Goal: Task Accomplishment & Management: Manage account settings

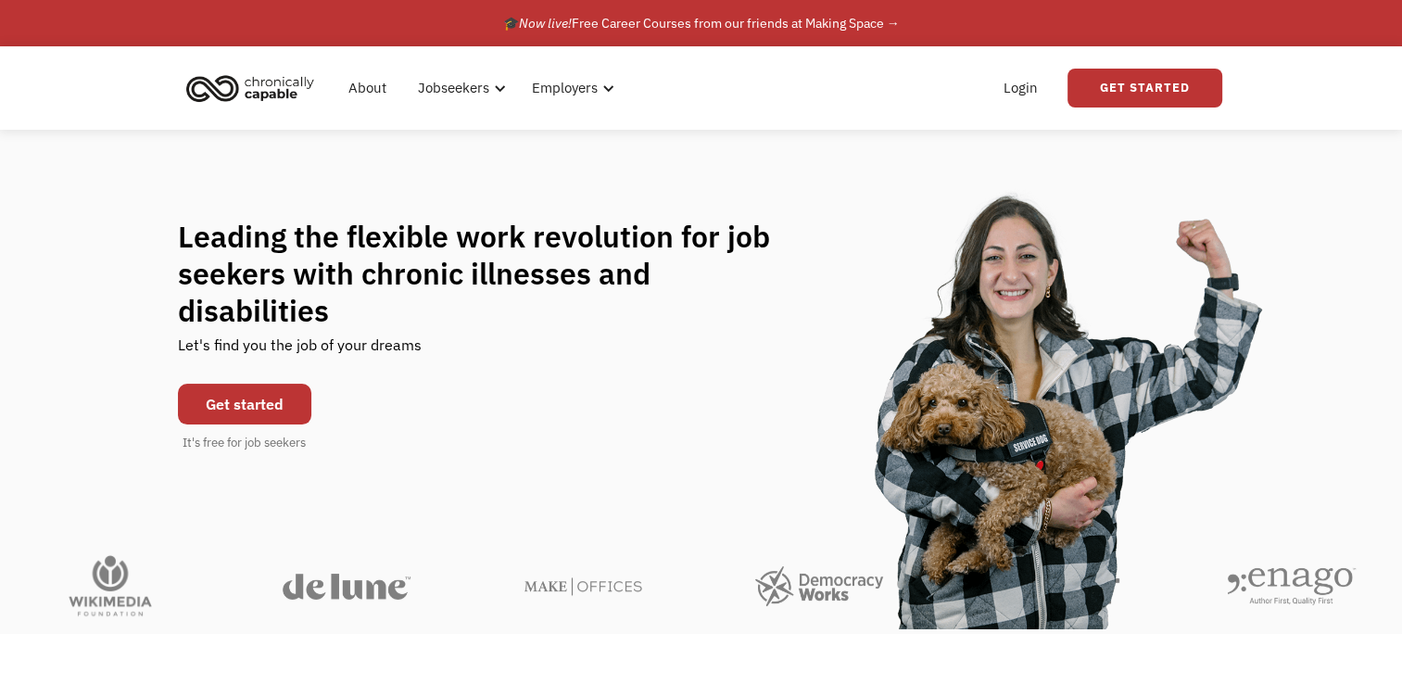
click at [247, 384] on link "Get started" at bounding box center [244, 404] width 133 height 41
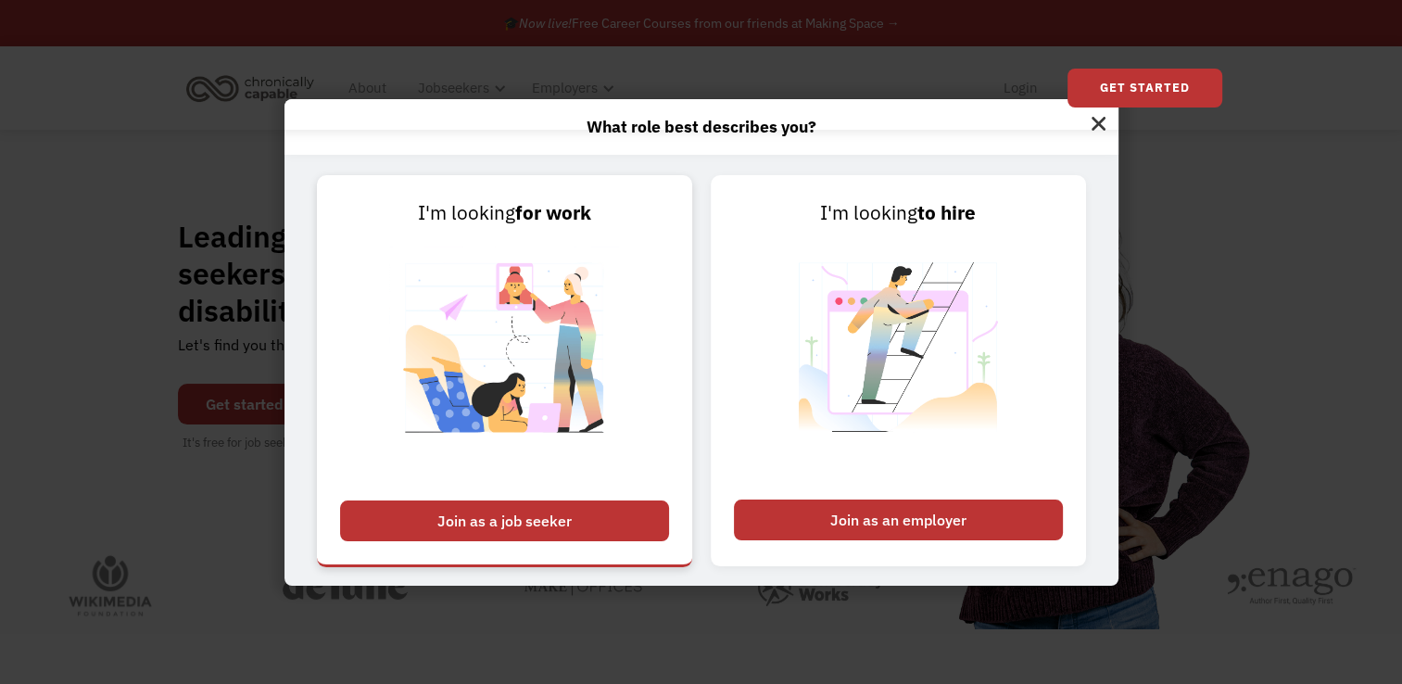
click at [511, 517] on div "Join as a job seeker" at bounding box center [504, 520] width 329 height 41
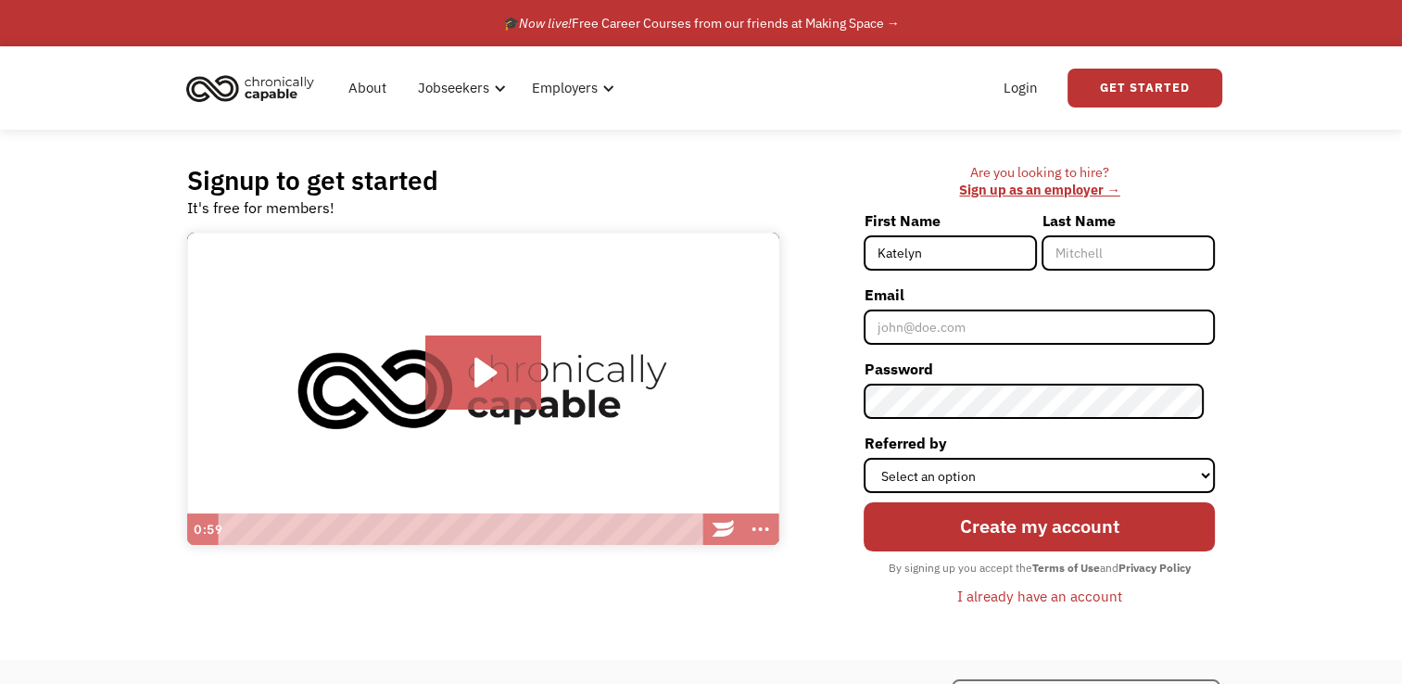
type input "Katelyn"
click at [1081, 255] on input "Last Name" at bounding box center [1127, 252] width 173 height 35
type input "Windom"
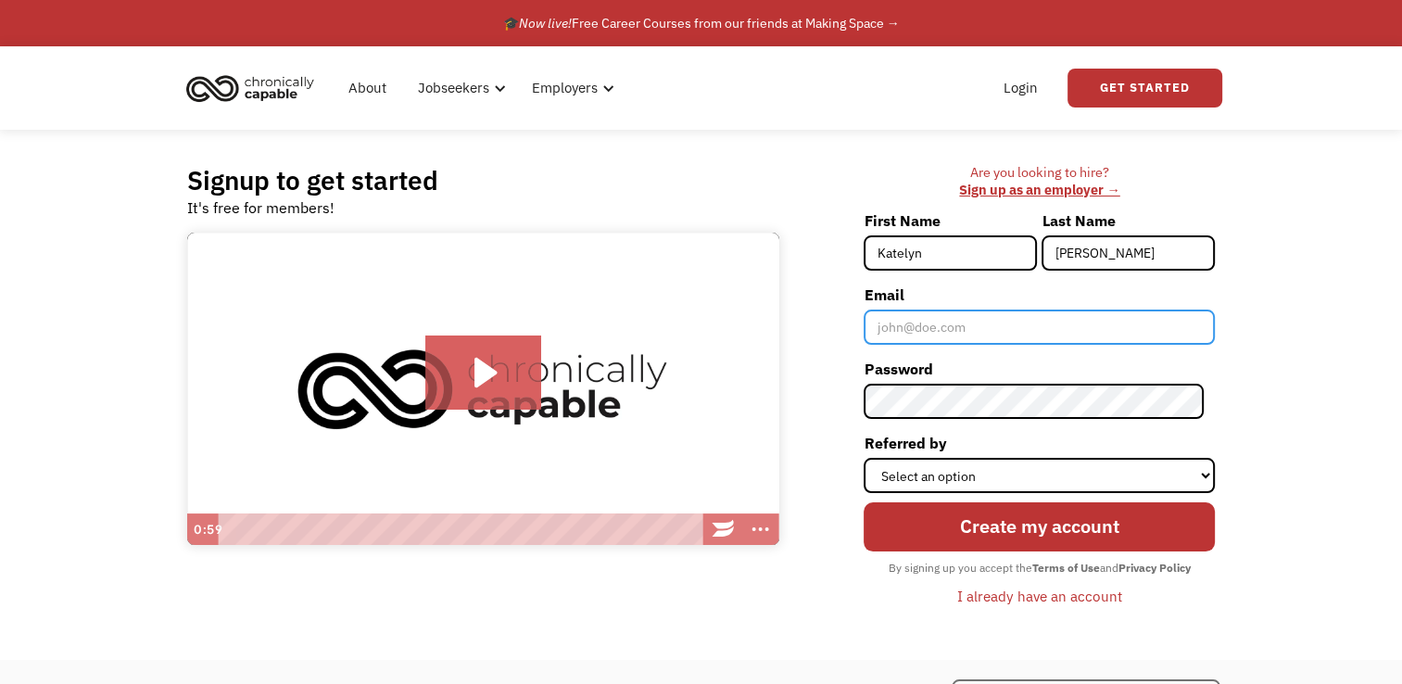
click at [952, 324] on input "Email" at bounding box center [1038, 326] width 351 height 35
type input "katelyn.windom808@gmail.com"
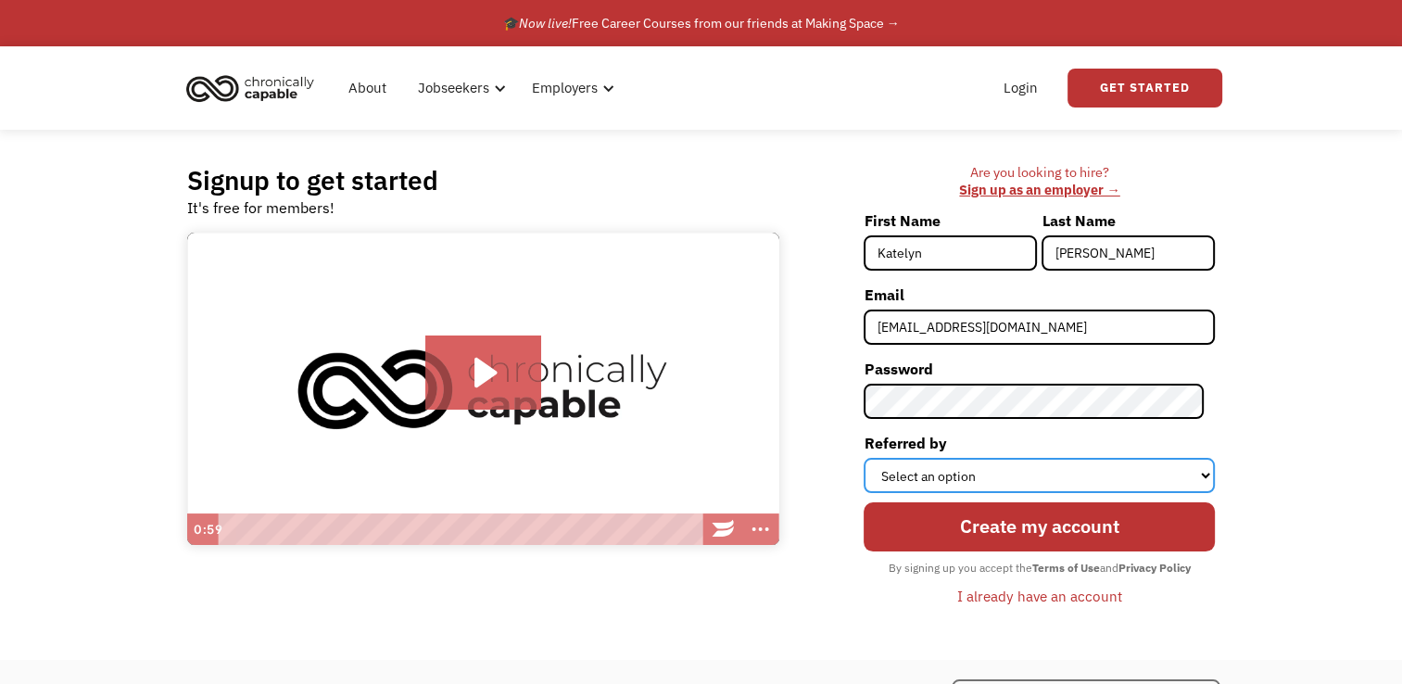
click at [1000, 473] on select "Select an option Instagram Facebook Twitter Search Engine News Article Word of …" at bounding box center [1038, 475] width 351 height 35
select select "Search Engine"
click at [875, 458] on select "Select an option Instagram Facebook Twitter Search Engine News Article Word of …" at bounding box center [1038, 475] width 351 height 35
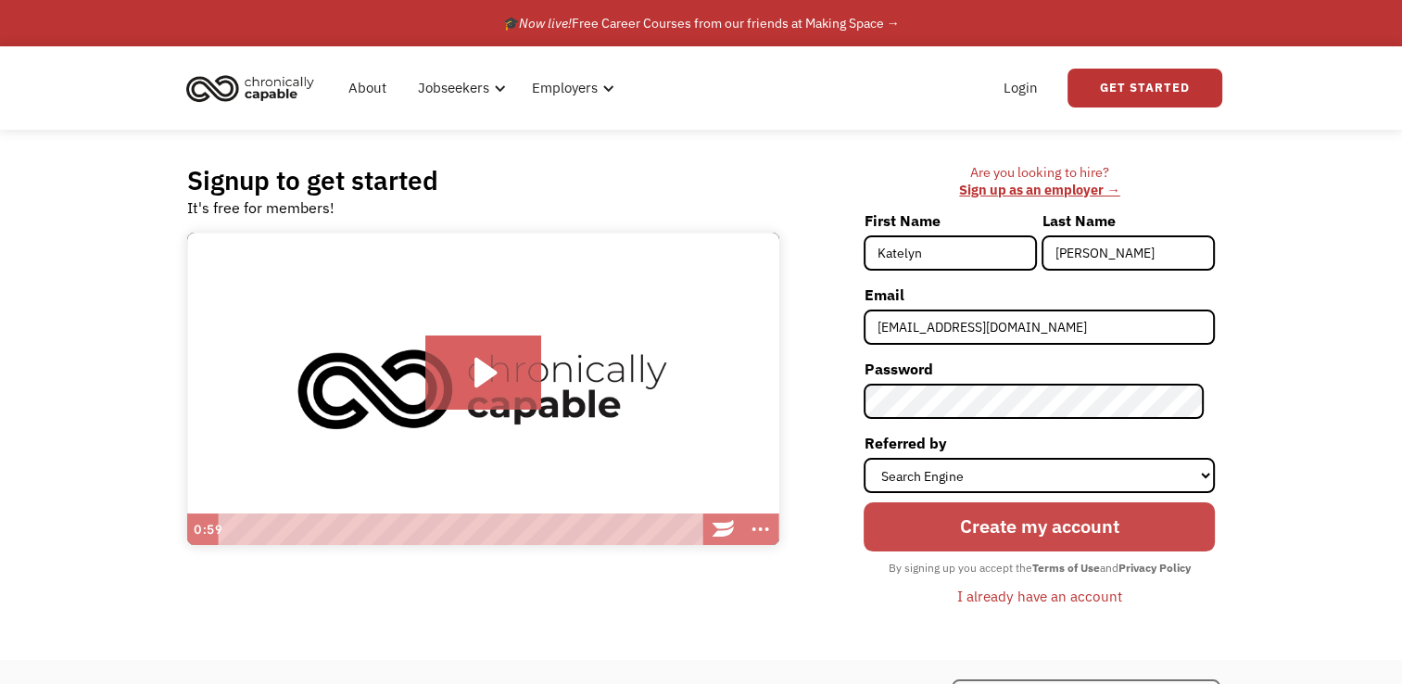
click at [1034, 521] on input "Create my account" at bounding box center [1038, 527] width 351 height 50
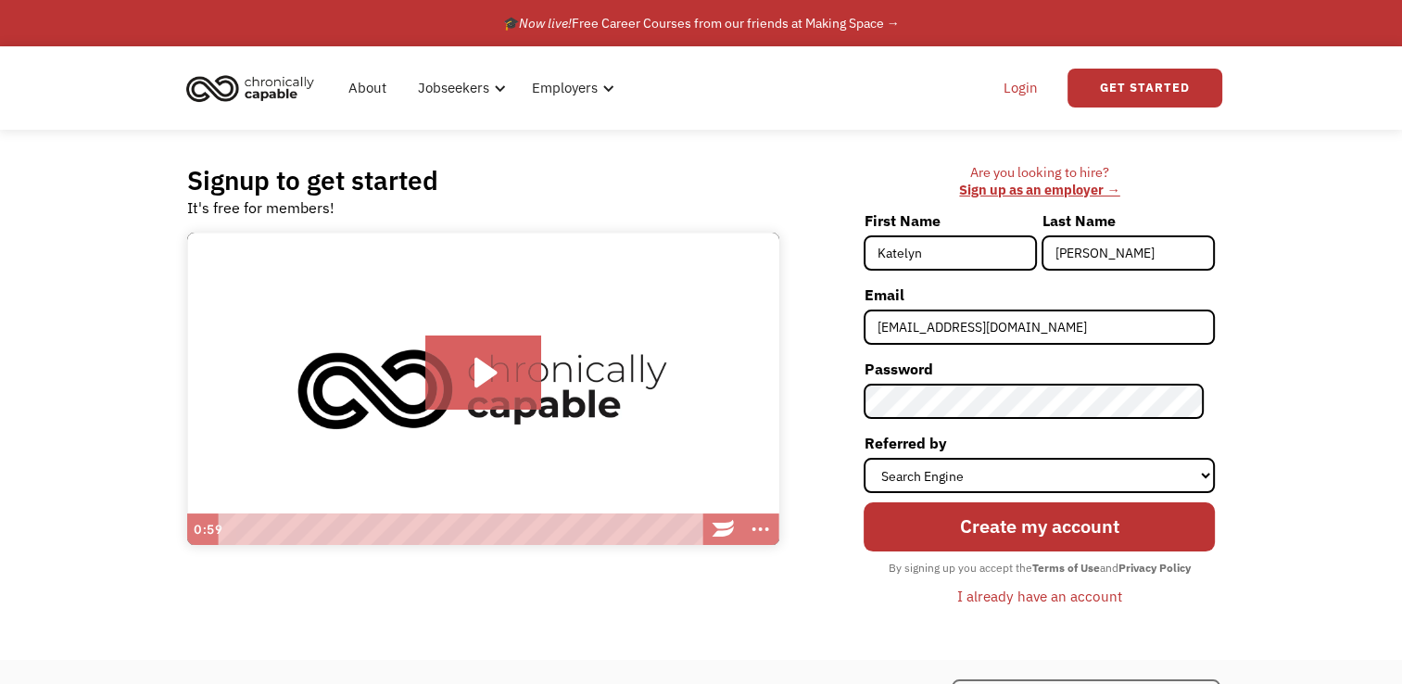
click at [1019, 95] on link "Login" at bounding box center [1020, 87] width 57 height 59
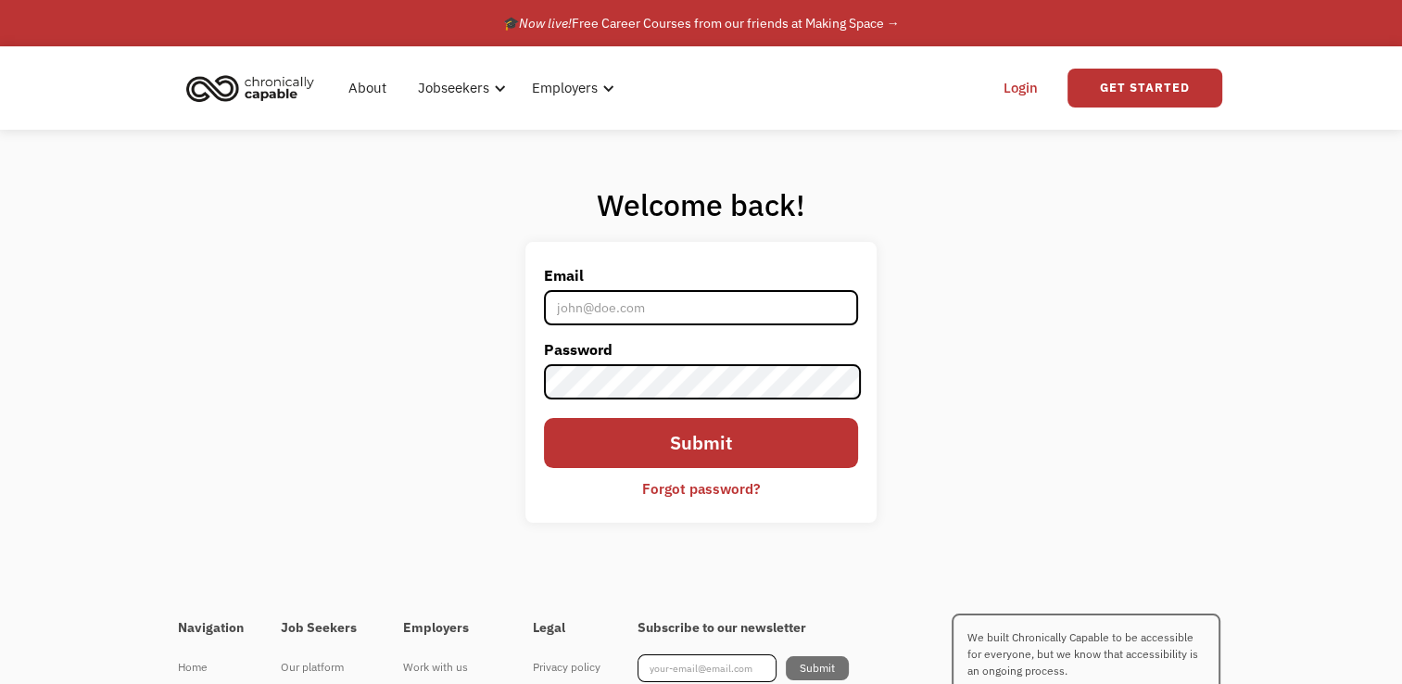
click at [596, 317] on input "Email" at bounding box center [700, 307] width 313 height 35
type input "katelyn.windom808@gmail.com"
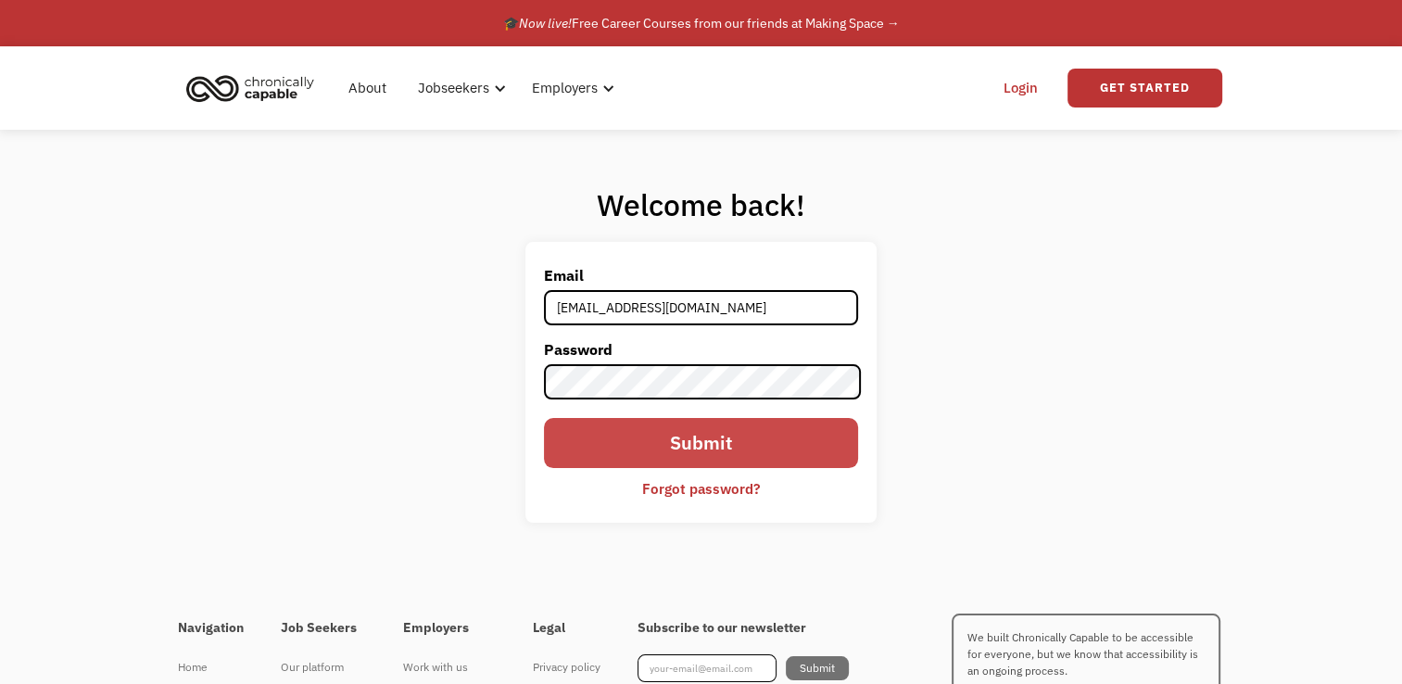
click at [695, 432] on input "Submit" at bounding box center [700, 443] width 313 height 50
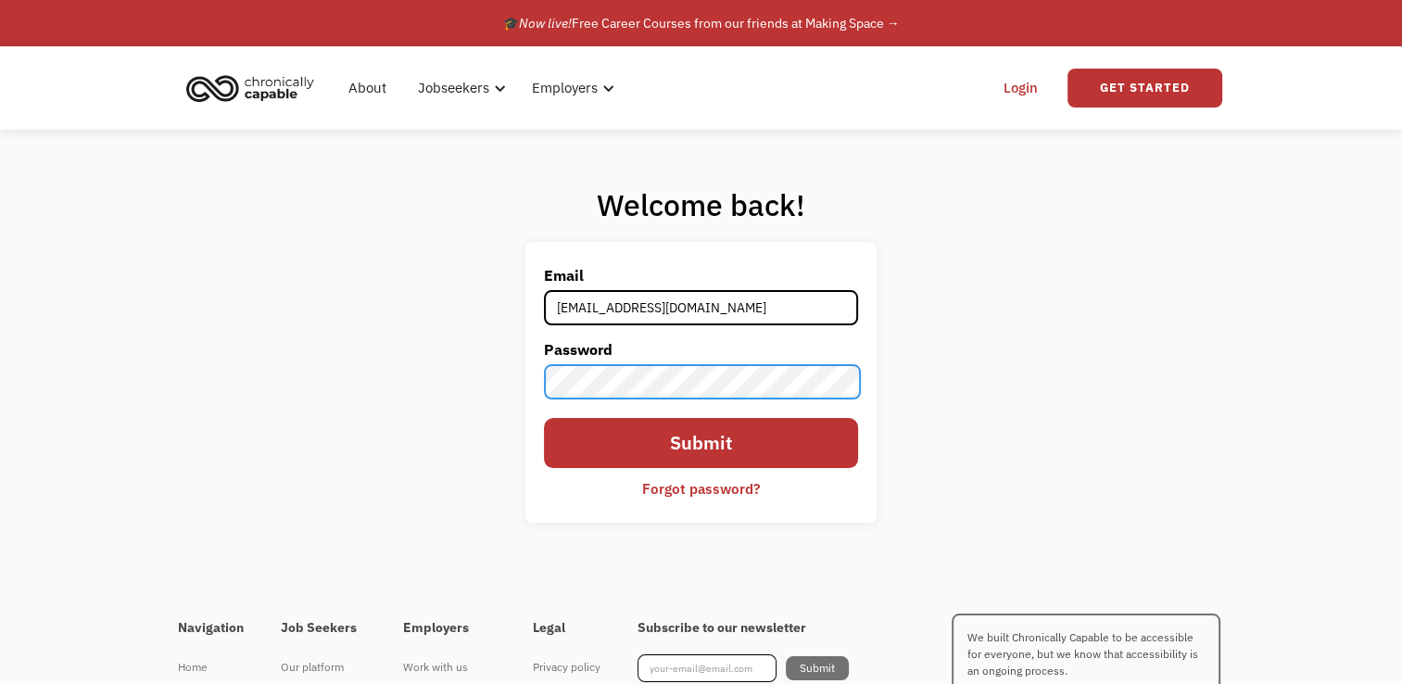
click at [544, 418] on input "Submit" at bounding box center [700, 443] width 313 height 50
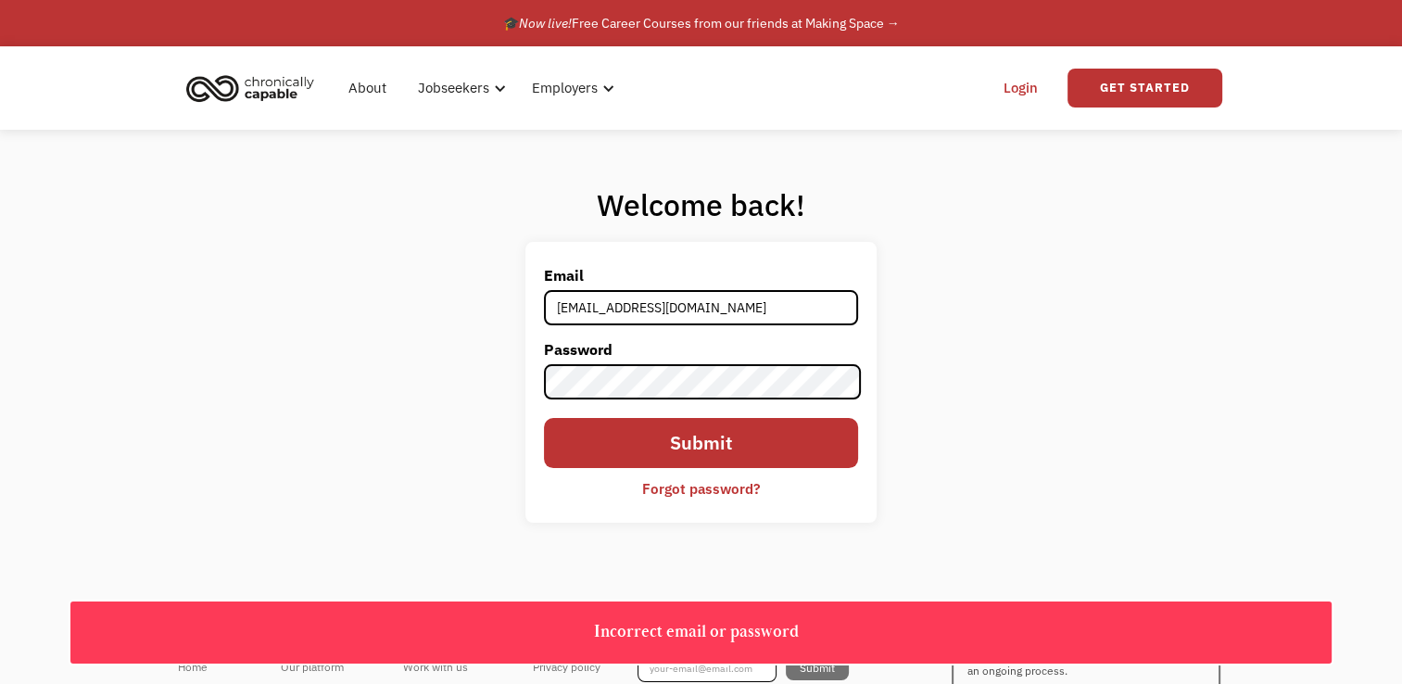
click at [700, 488] on div "Forgot password?" at bounding box center [701, 488] width 118 height 22
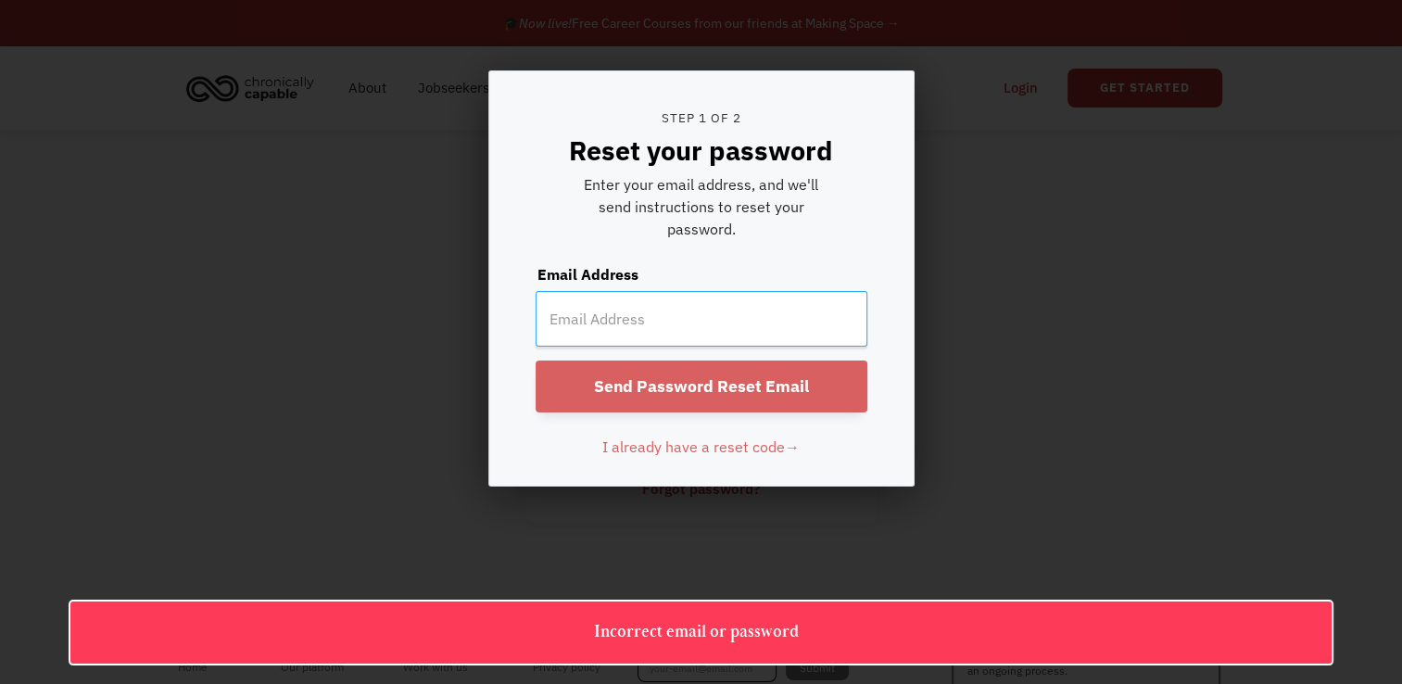
click at [652, 321] on input "email" at bounding box center [702, 319] width 332 height 56
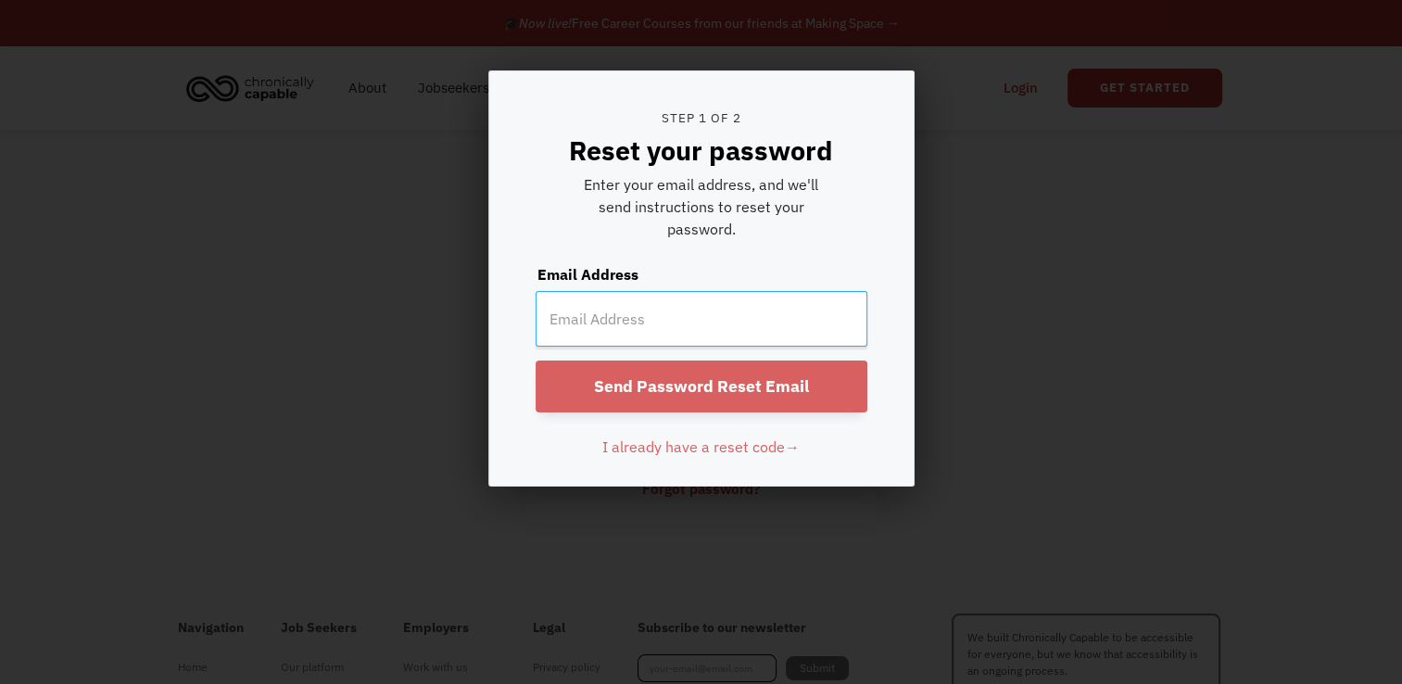
type input "katelyn.windom808@gmail.com"
click at [732, 380] on input "Send Password Reset Email" at bounding box center [702, 386] width 332 height 52
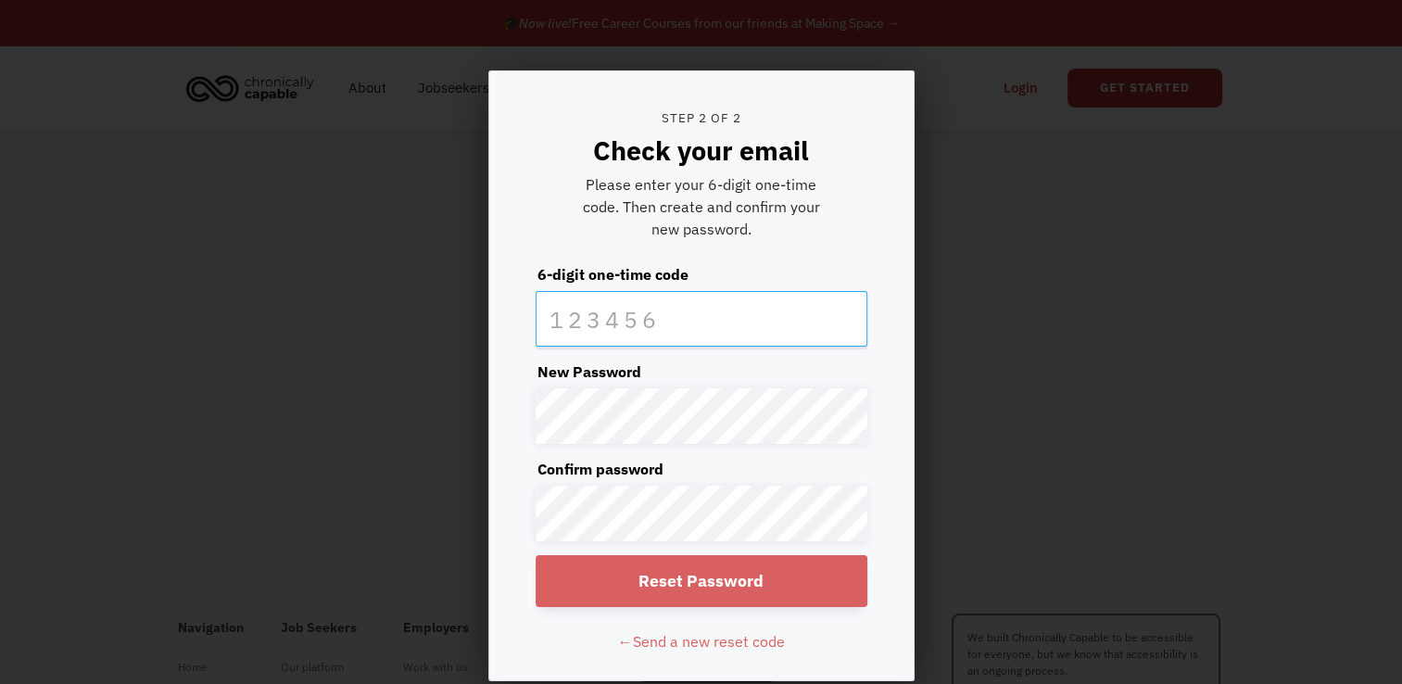
click at [626, 324] on input "text" at bounding box center [702, 319] width 332 height 56
type input "280878"
click at [697, 573] on input "Reset Password" at bounding box center [702, 581] width 332 height 52
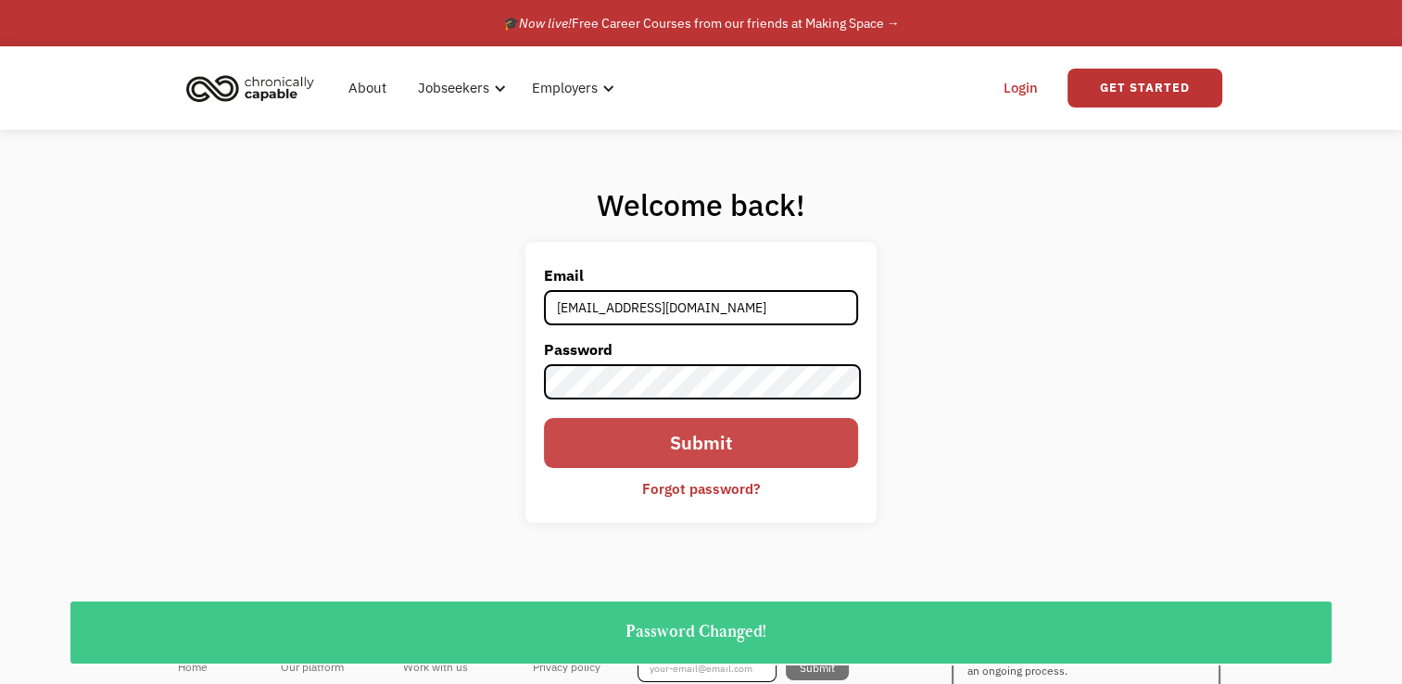
click at [686, 437] on input "Submit" at bounding box center [700, 443] width 313 height 50
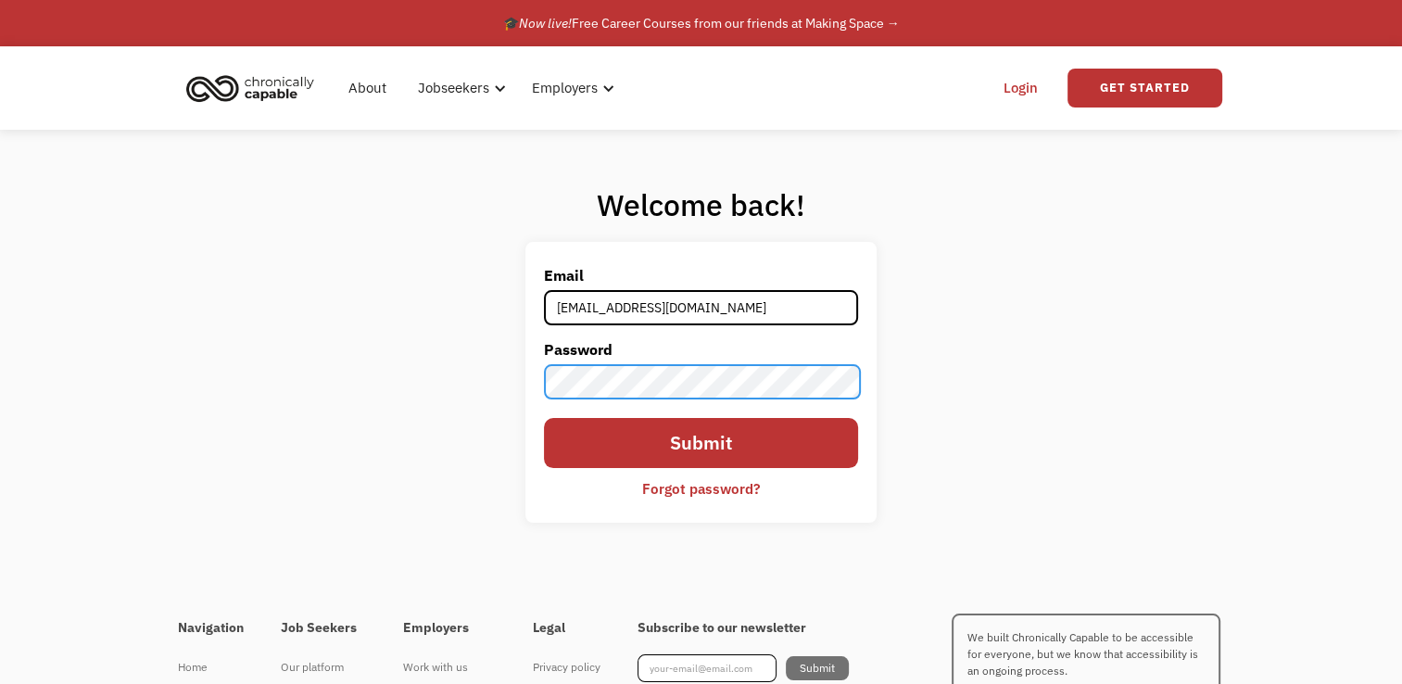
click at [544, 418] on input "Submit" at bounding box center [700, 443] width 313 height 50
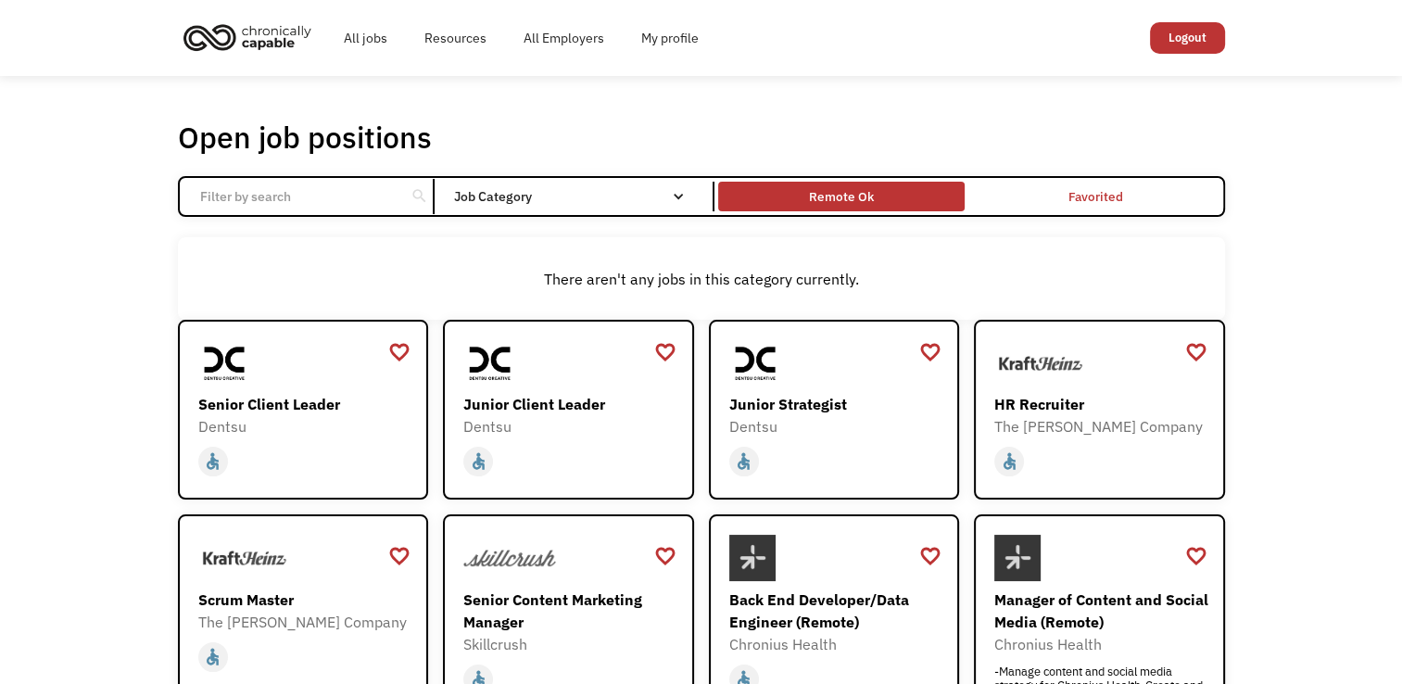
click at [856, 197] on div "Remote Ok" at bounding box center [841, 196] width 65 height 22
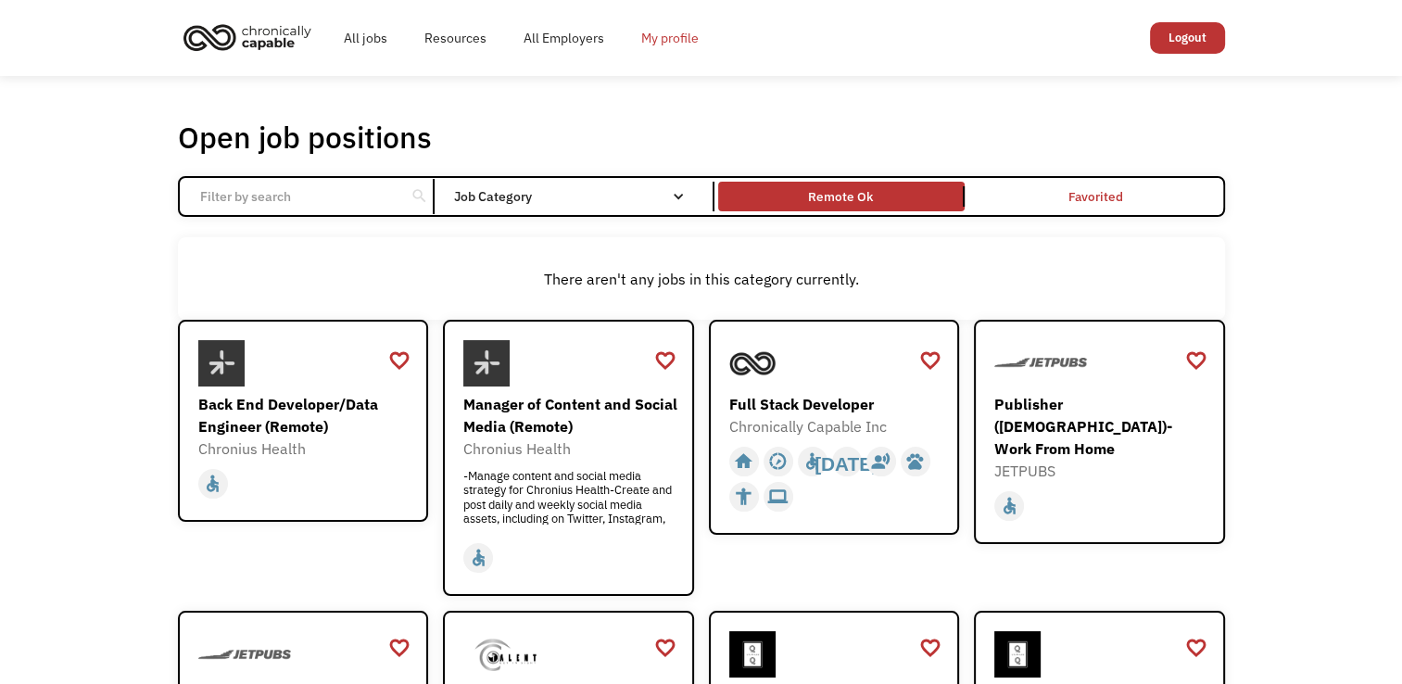
click at [669, 48] on link "My profile" at bounding box center [670, 37] width 95 height 59
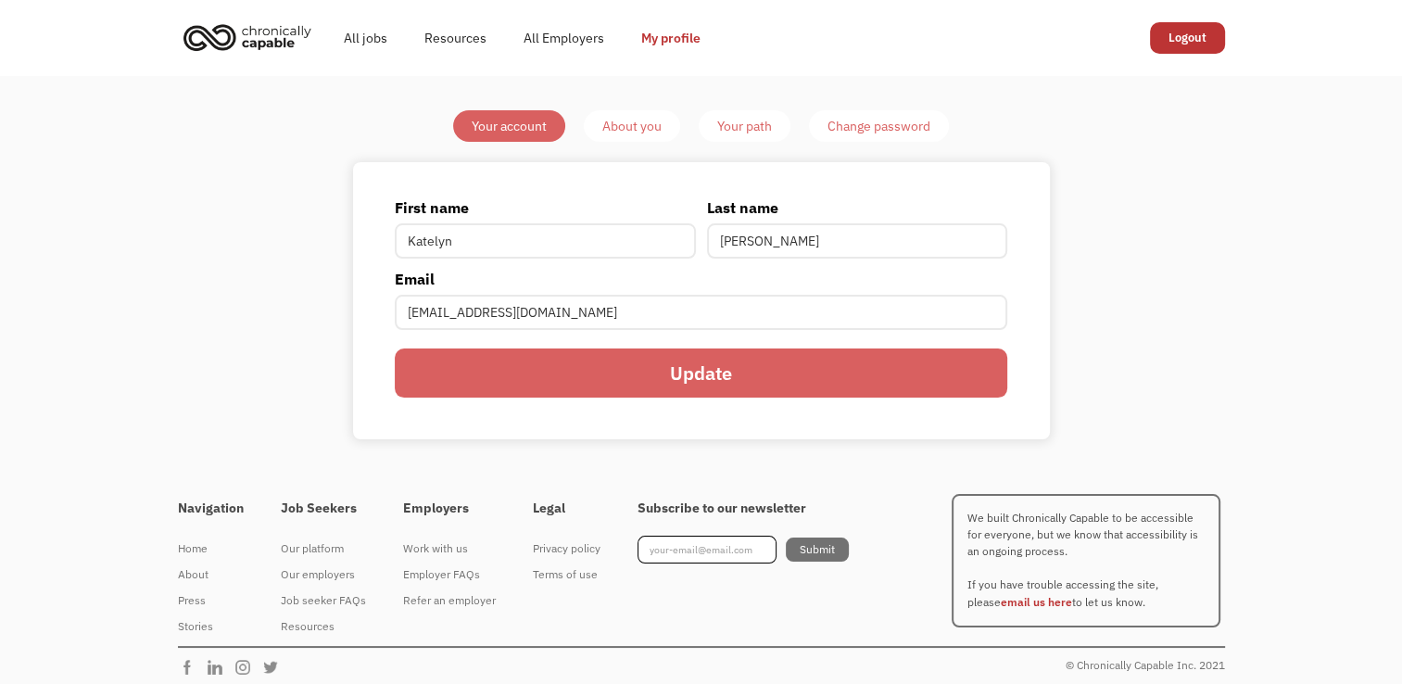
click at [645, 126] on div "About you" at bounding box center [631, 126] width 59 height 22
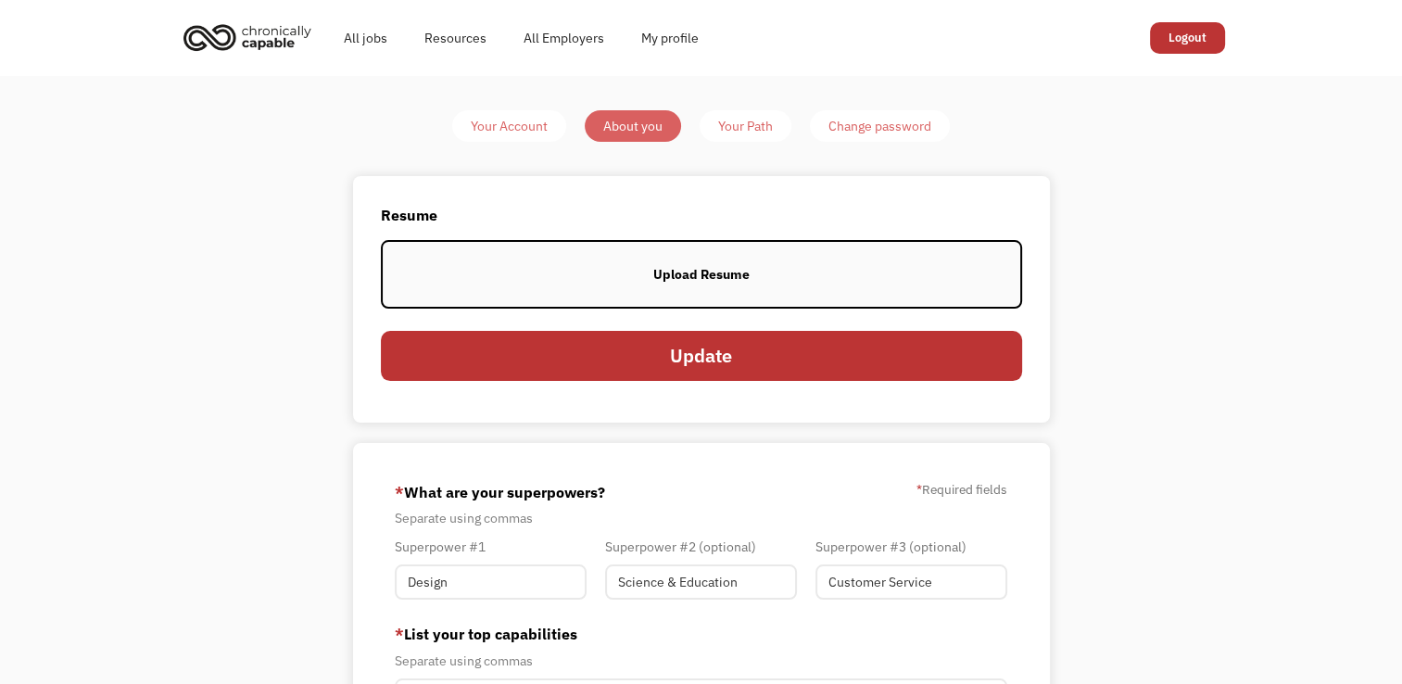
click at [697, 271] on div "Upload Resume" at bounding box center [701, 274] width 96 height 22
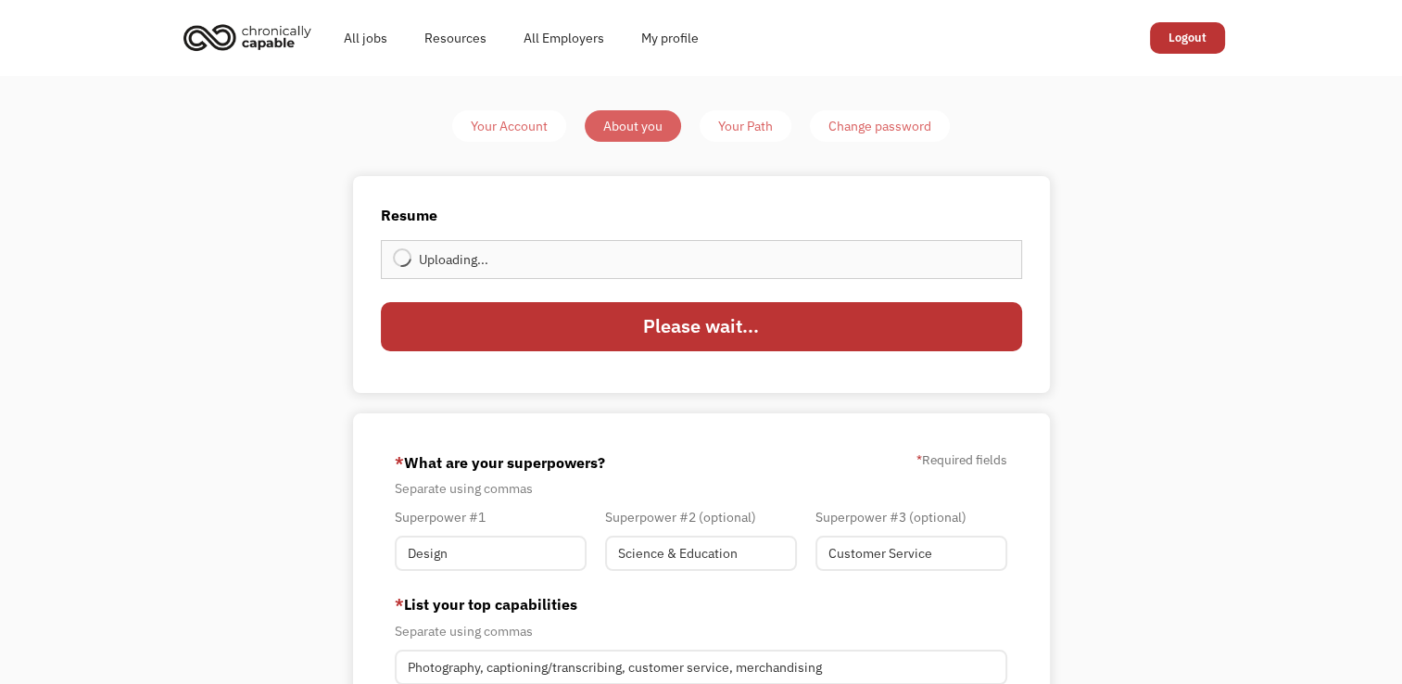
type input "Update"
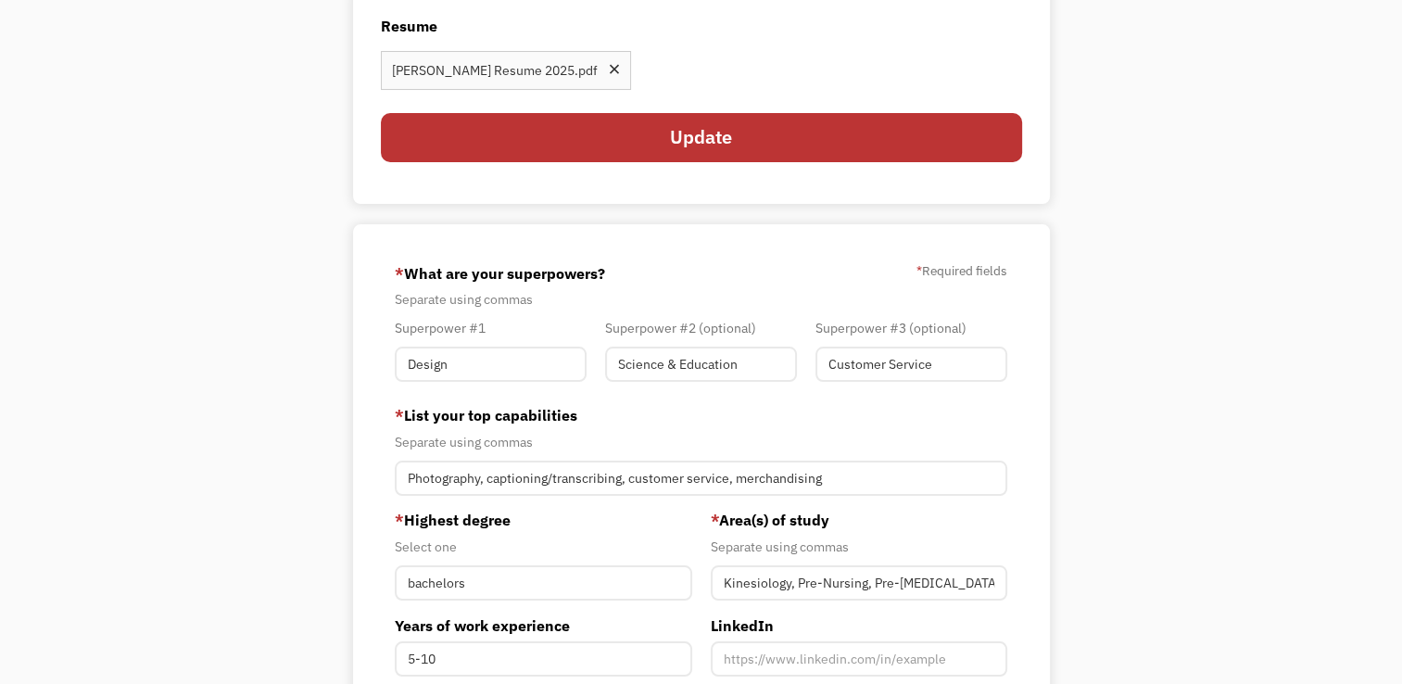
scroll to position [198, 0]
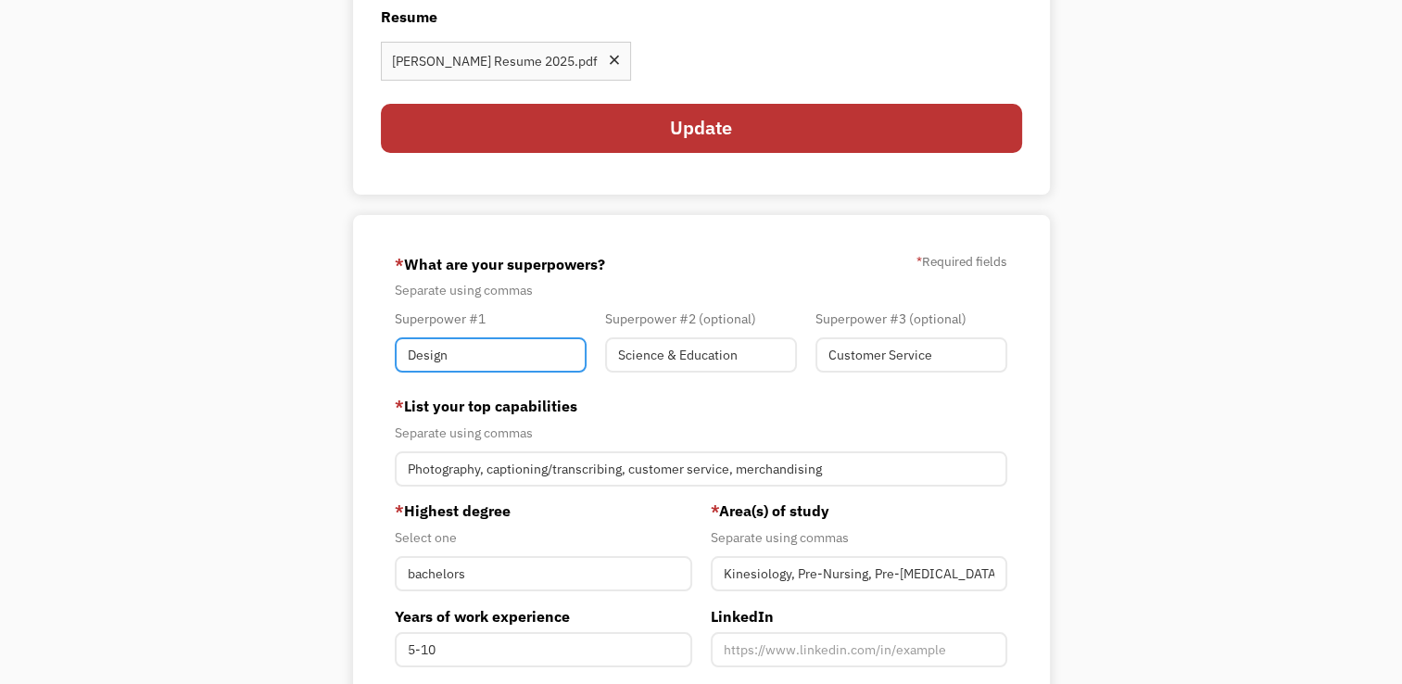
click at [500, 353] on input "Design" at bounding box center [491, 354] width 192 height 35
type input "D"
type input "Customer Service"
click at [942, 361] on input "Customer Service" at bounding box center [911, 354] width 192 height 35
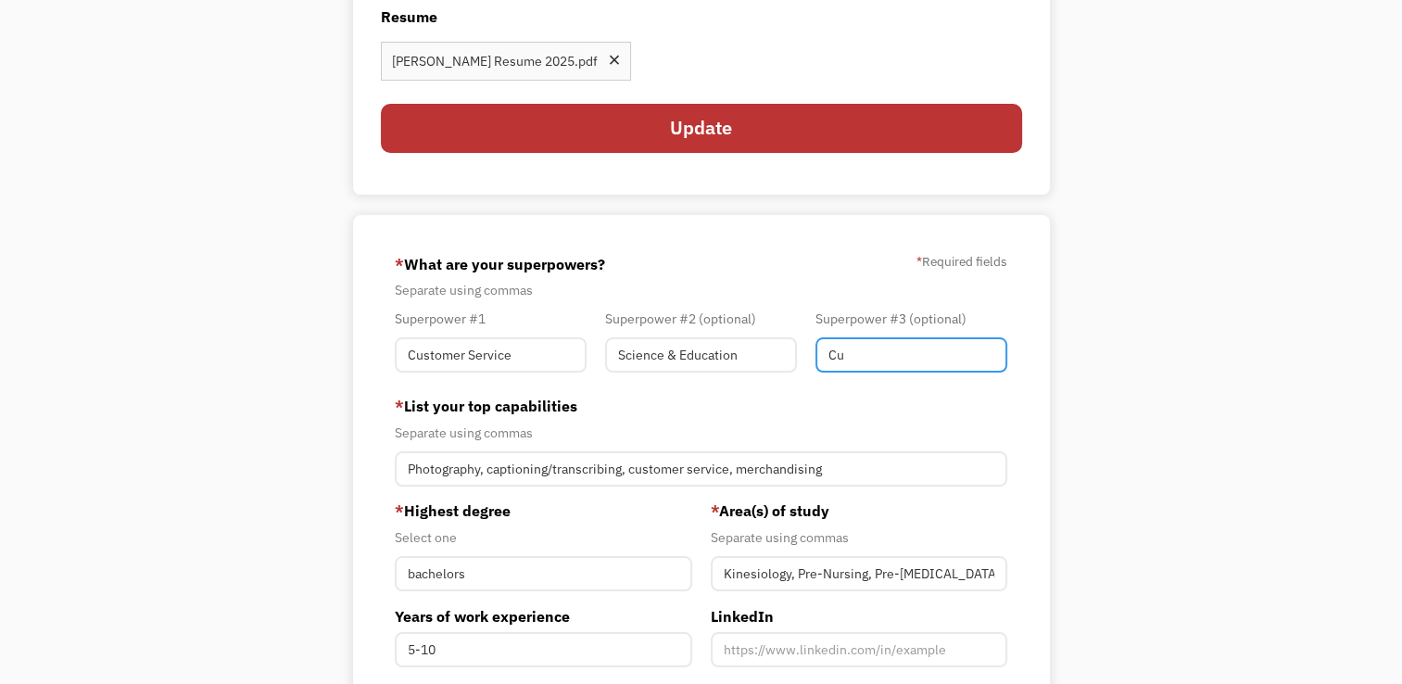
type input "C"
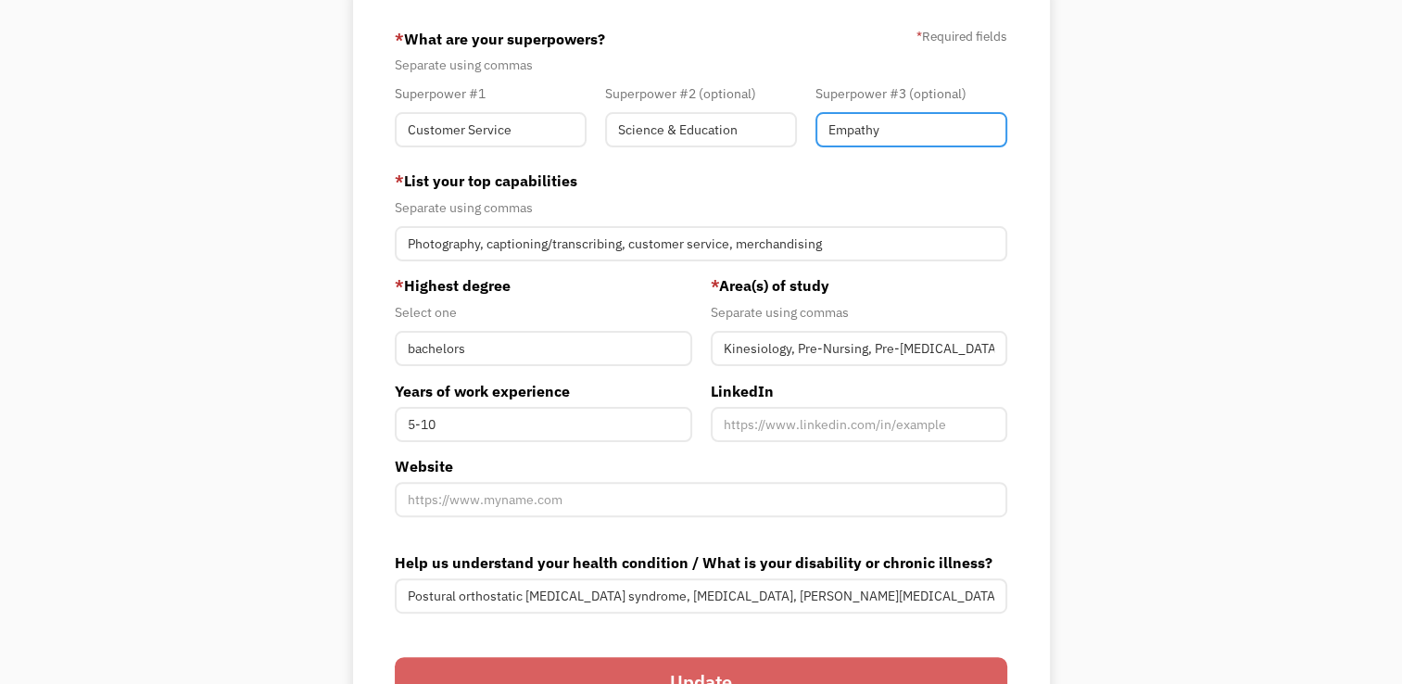
scroll to position [444, 0]
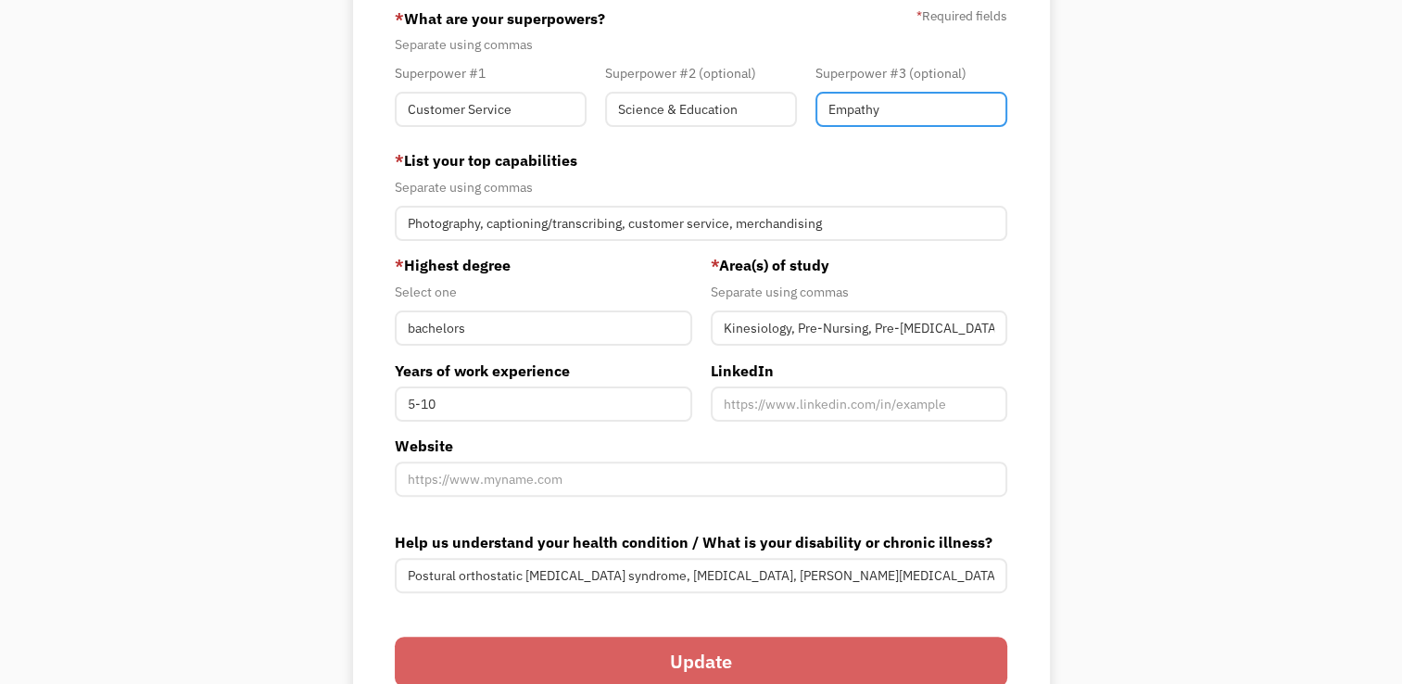
type input "Empathy"
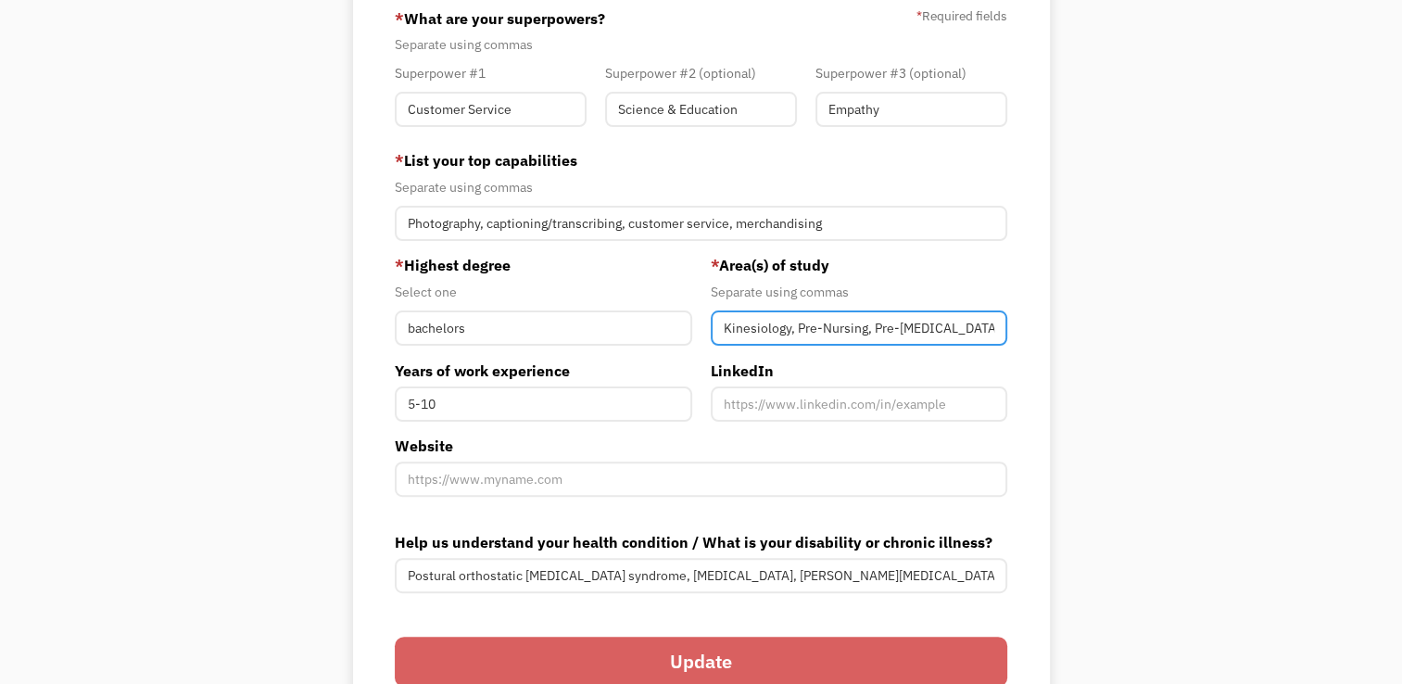
click at [872, 328] on input "Kinesiology, Pre-Nursing, Pre-Occupational Therapy, Psychology" at bounding box center [859, 327] width 297 height 35
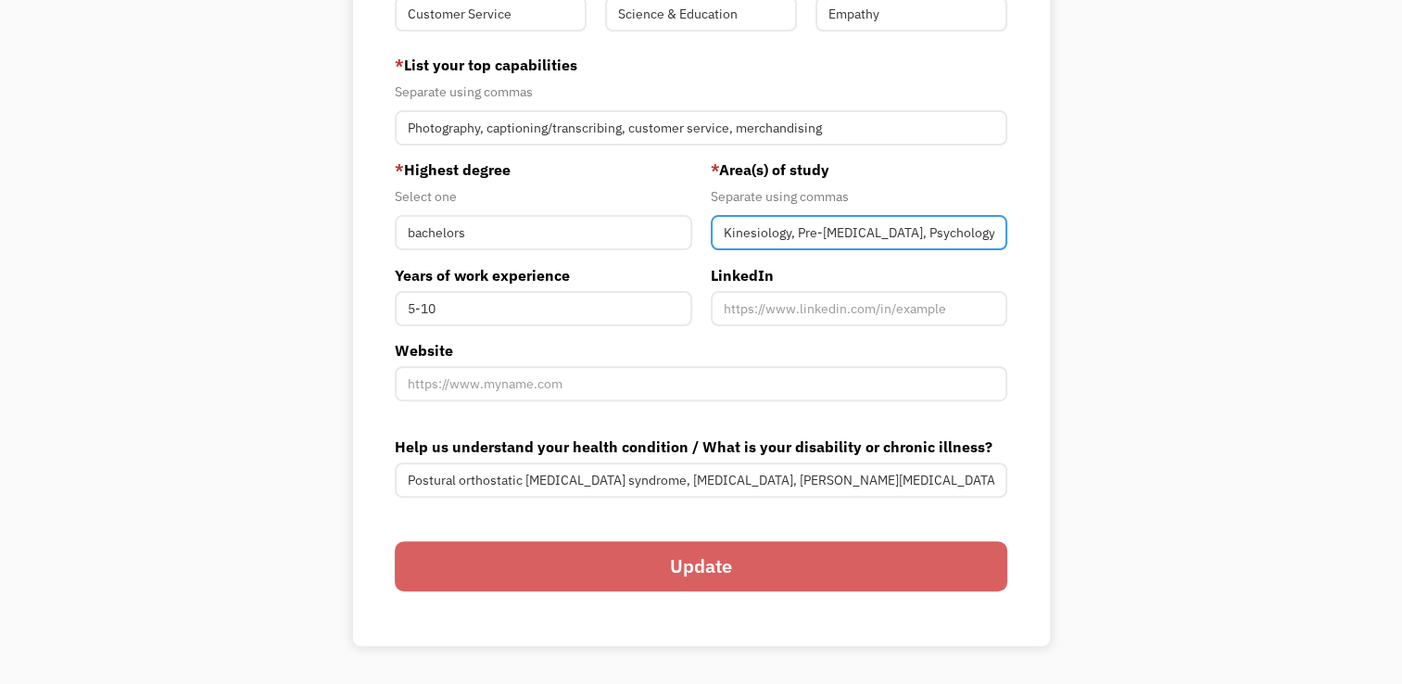
scroll to position [545, 0]
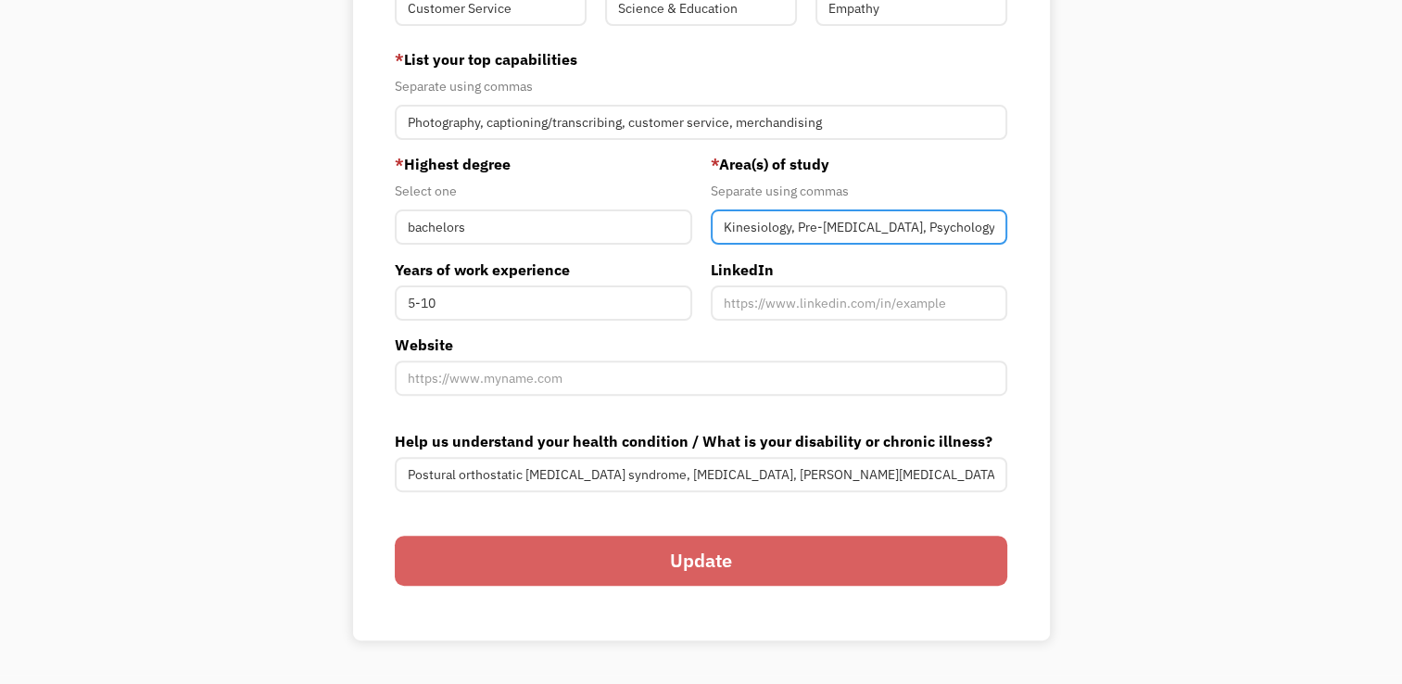
type input "Kinesiology, Pre-[MEDICAL_DATA], Psychology"
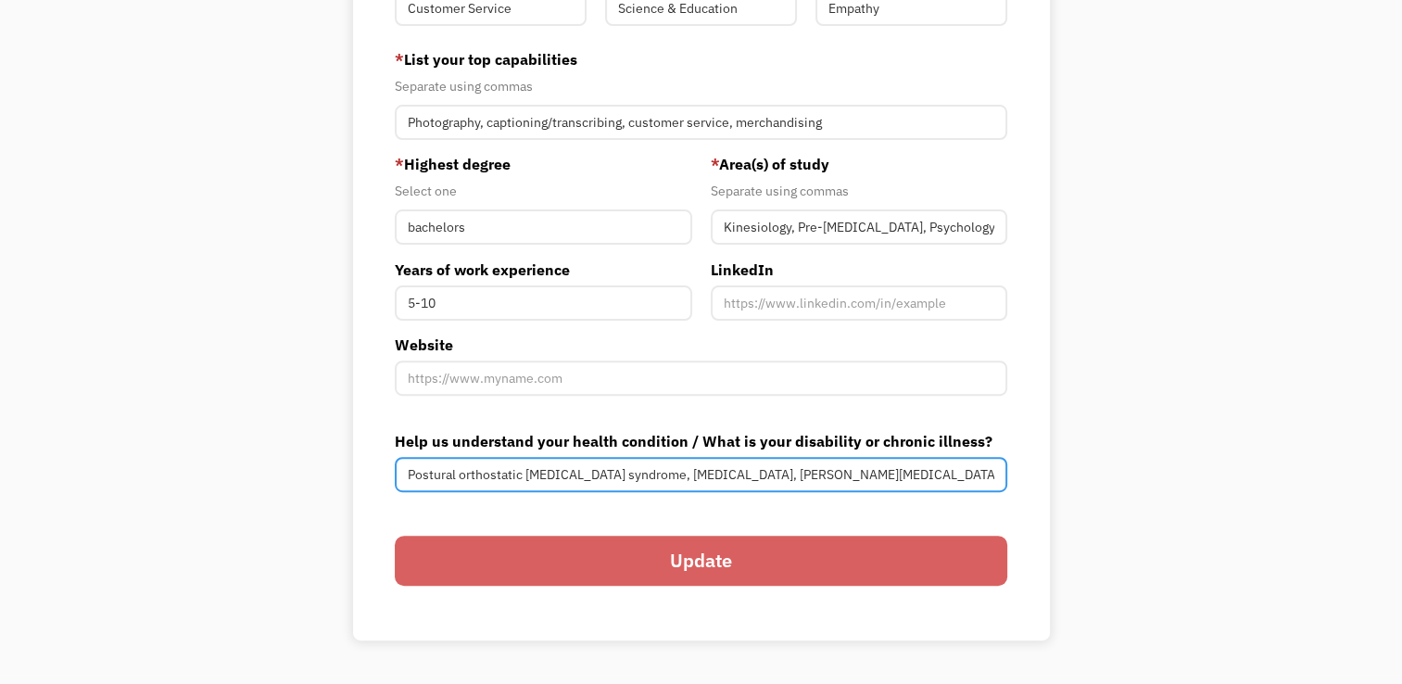
scroll to position [0, 0]
click at [982, 471] on input "Postural orthostatic tachycardia syndrome, mast cell activation syndrome, Ehler…" at bounding box center [701, 474] width 612 height 35
type input "Postural orthostatic tachycardia syndrome, mast cell activation syndrome, Ehler…"
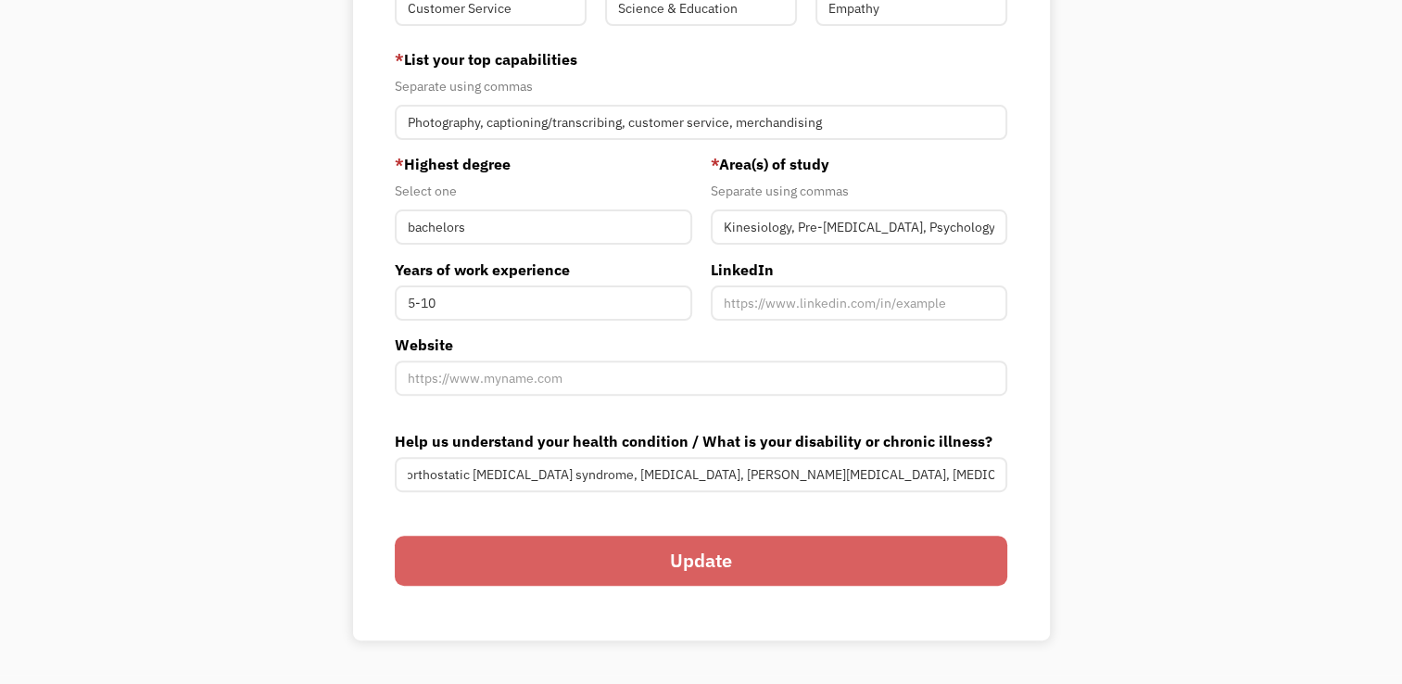
scroll to position [0, 0]
click at [715, 563] on input "Update" at bounding box center [701, 561] width 612 height 50
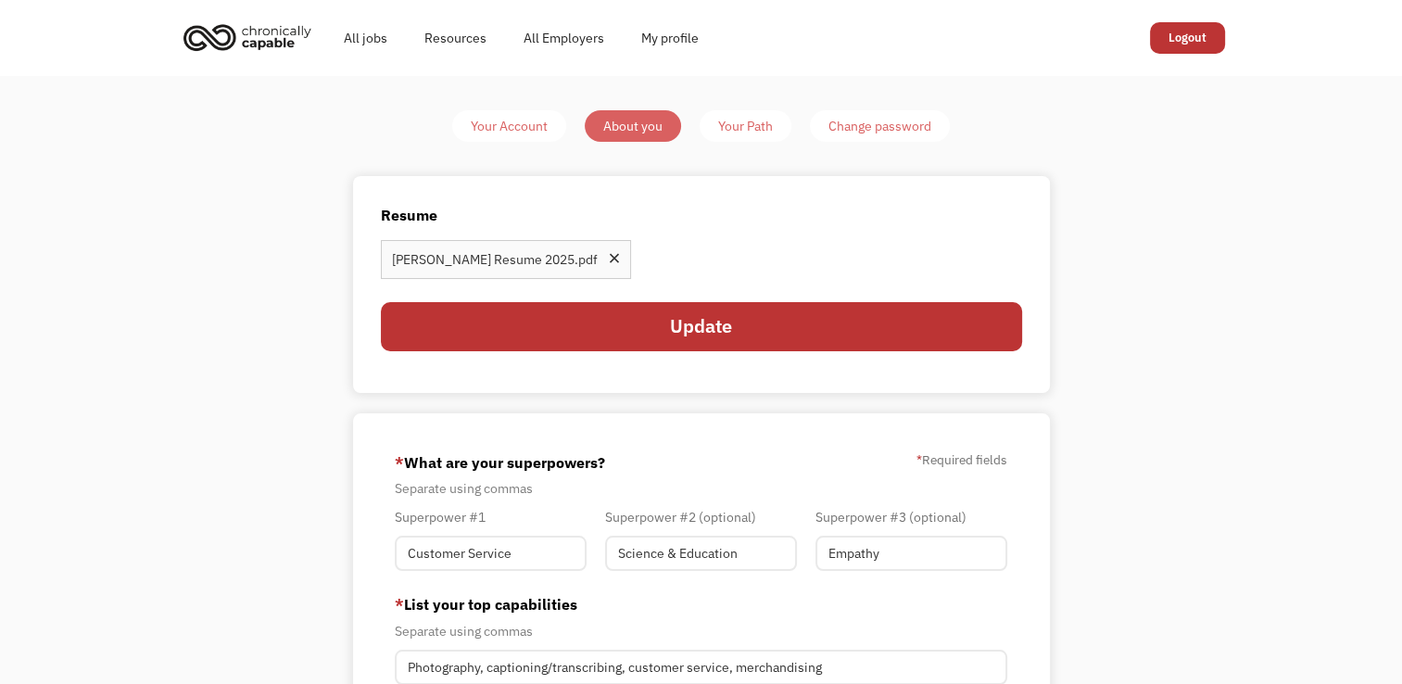
click at [750, 125] on div "Your Path" at bounding box center [745, 126] width 55 height 22
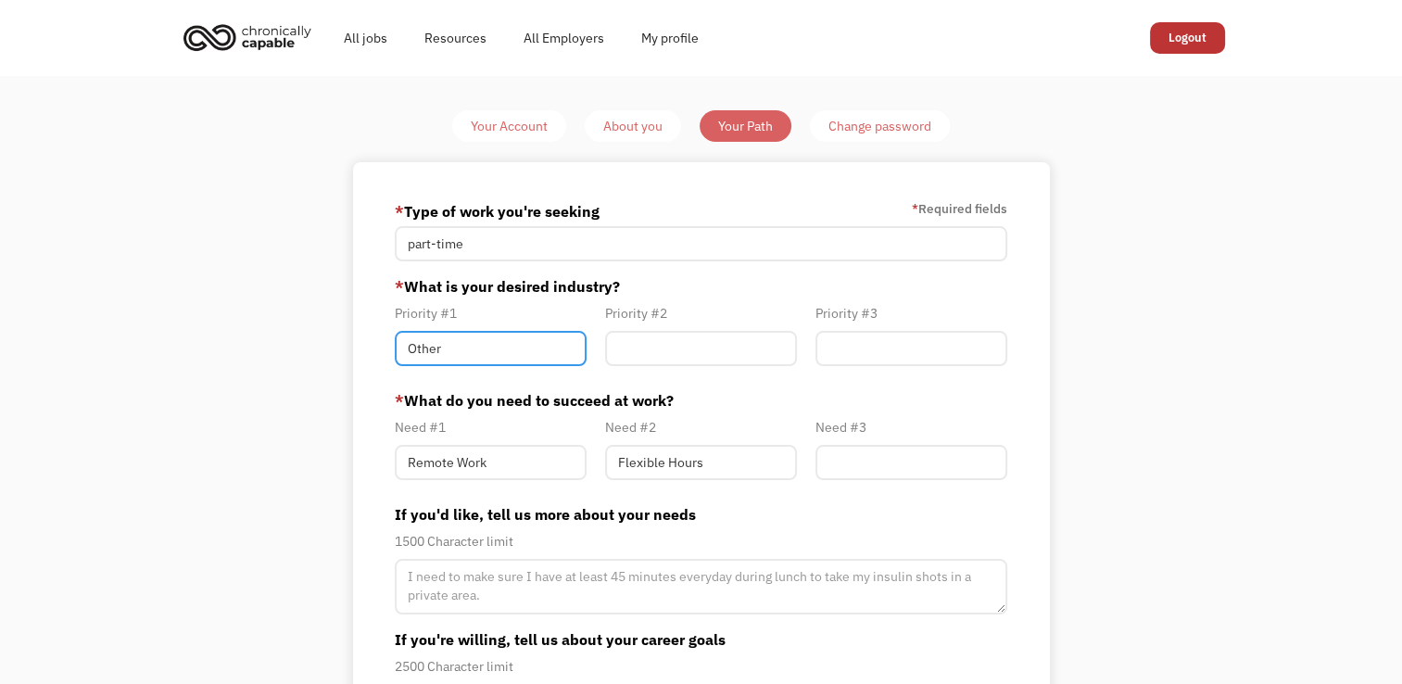
click at [461, 341] on input "Other" at bounding box center [491, 348] width 192 height 35
type input "O"
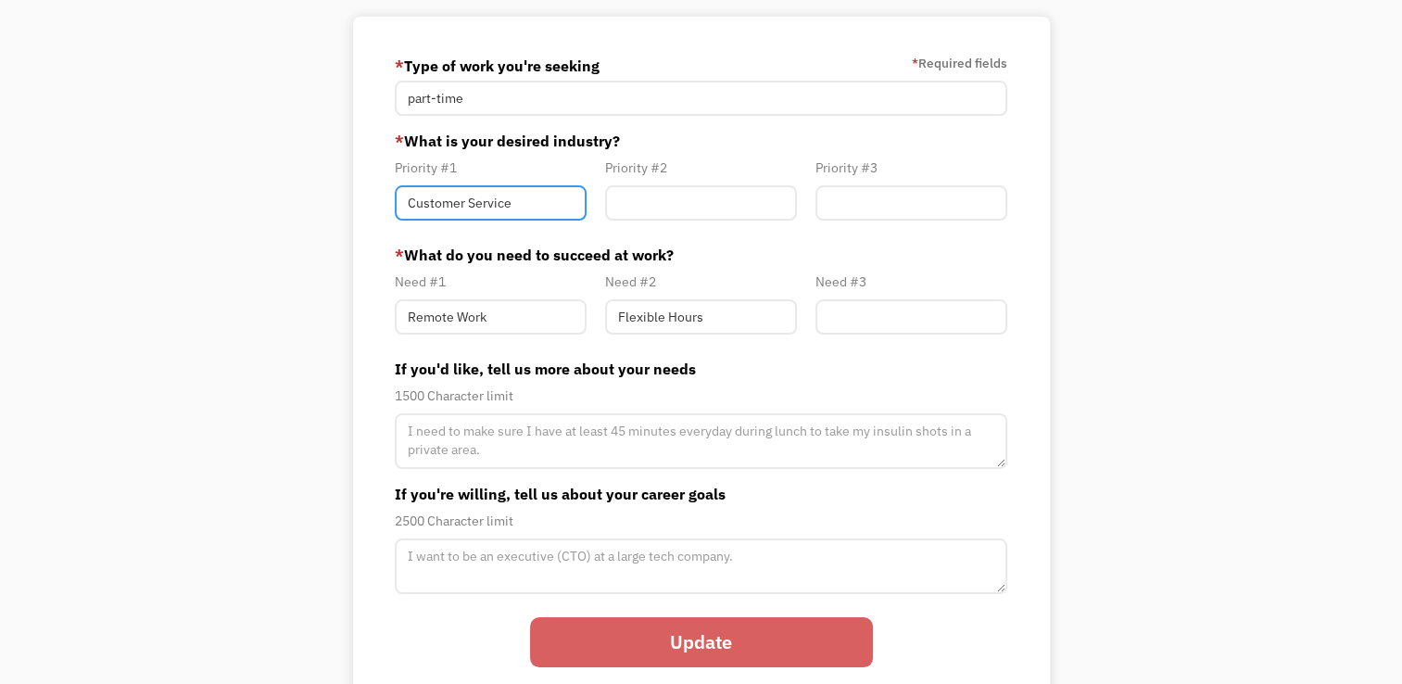
scroll to position [156, 0]
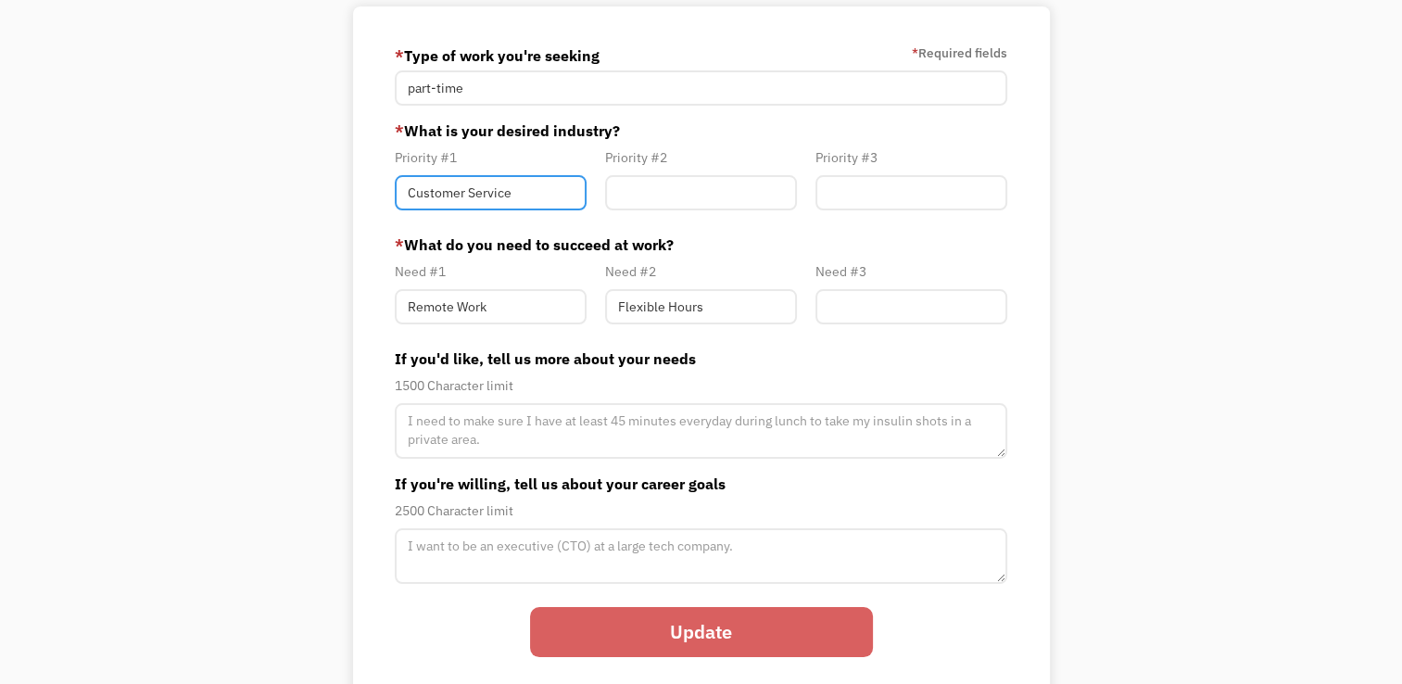
type input "Customer Service"
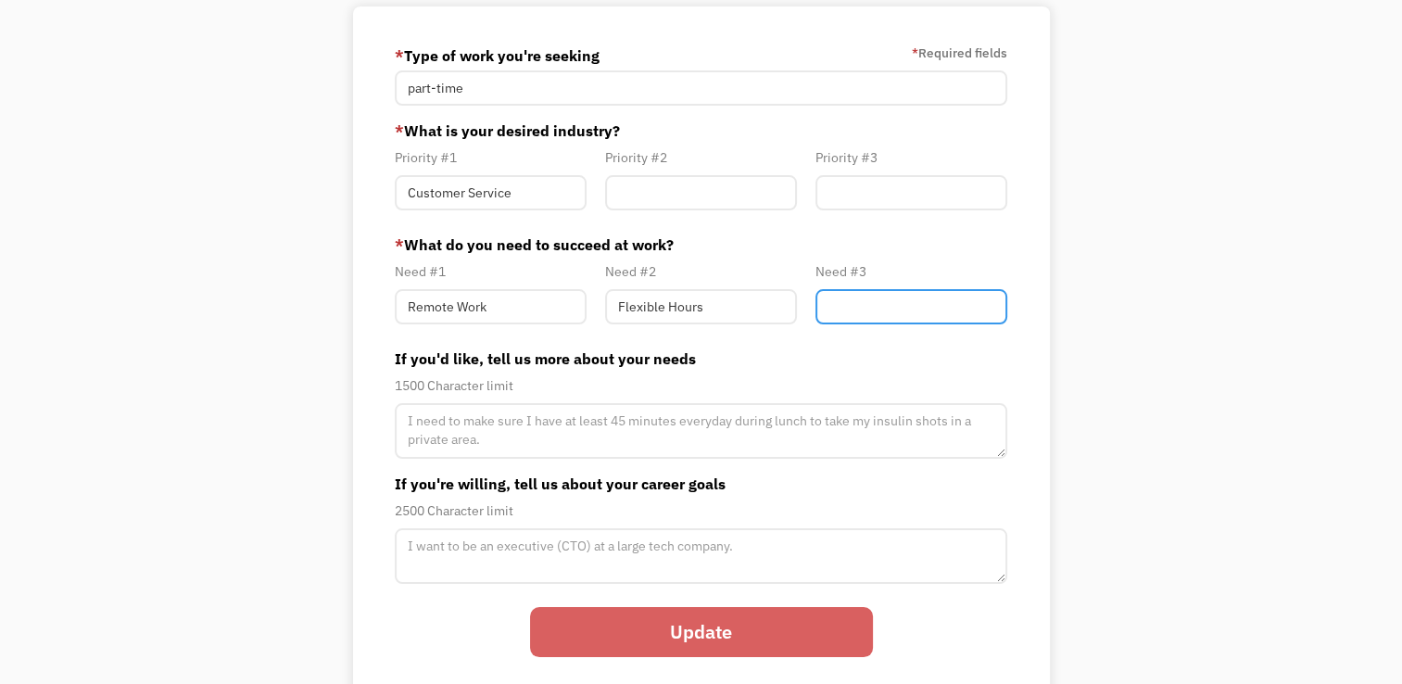
click at [849, 303] on input "Member-Path-Update" at bounding box center [911, 306] width 192 height 35
type input "E"
type input "Breaks"
click at [734, 635] on input "Update" at bounding box center [701, 632] width 343 height 50
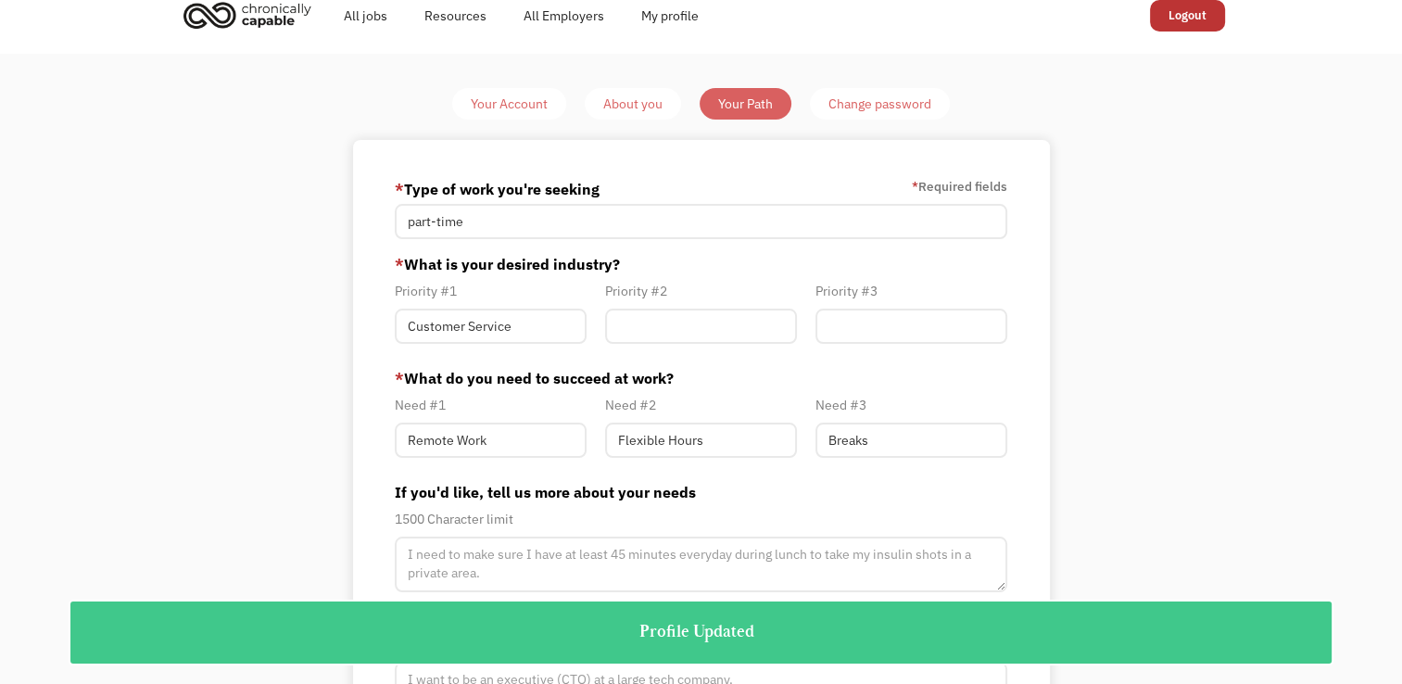
scroll to position [0, 0]
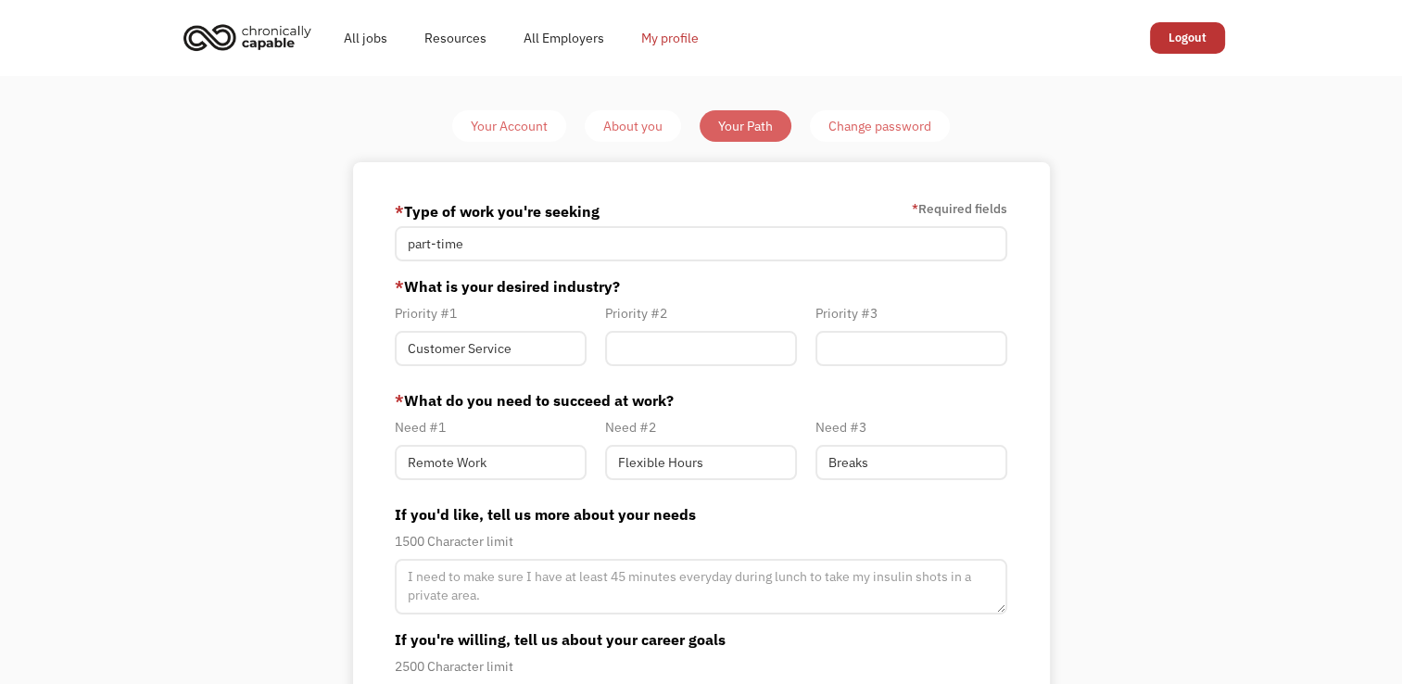
click at [673, 40] on link "My profile" at bounding box center [670, 37] width 95 height 59
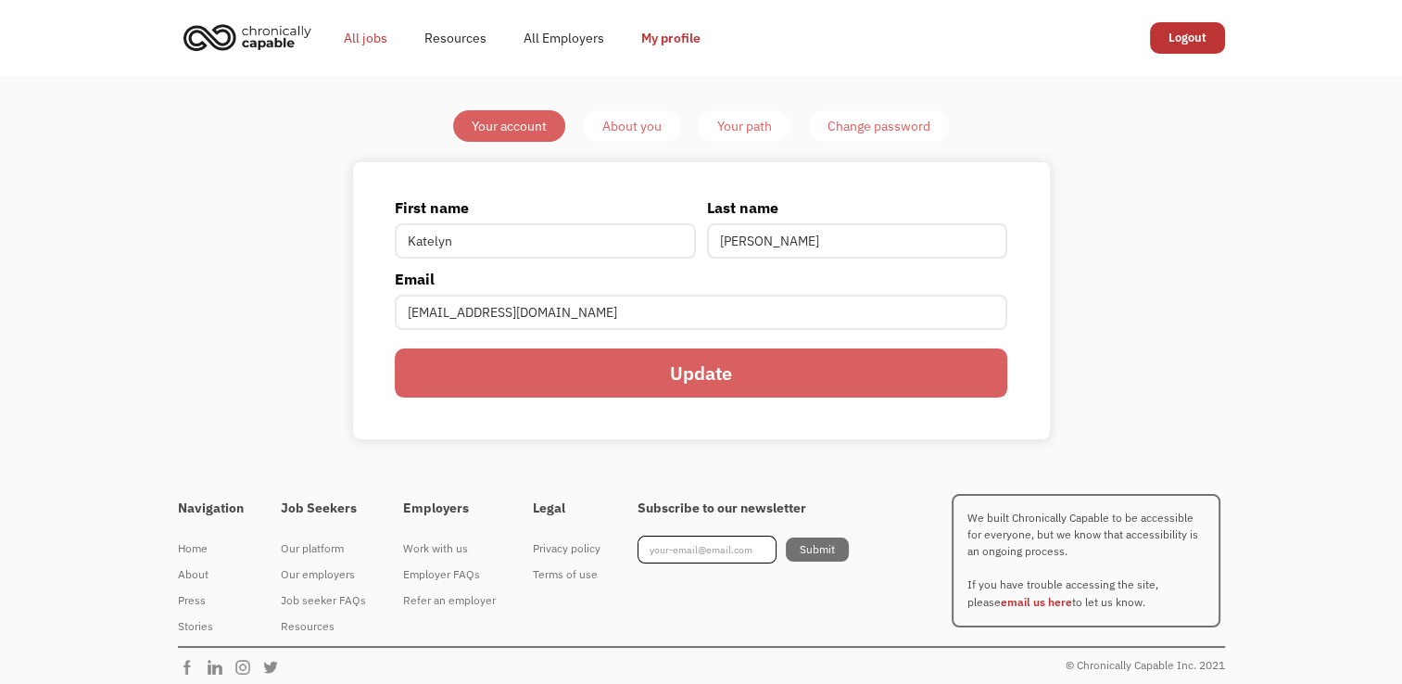
click at [356, 35] on link "All jobs" at bounding box center [365, 37] width 81 height 59
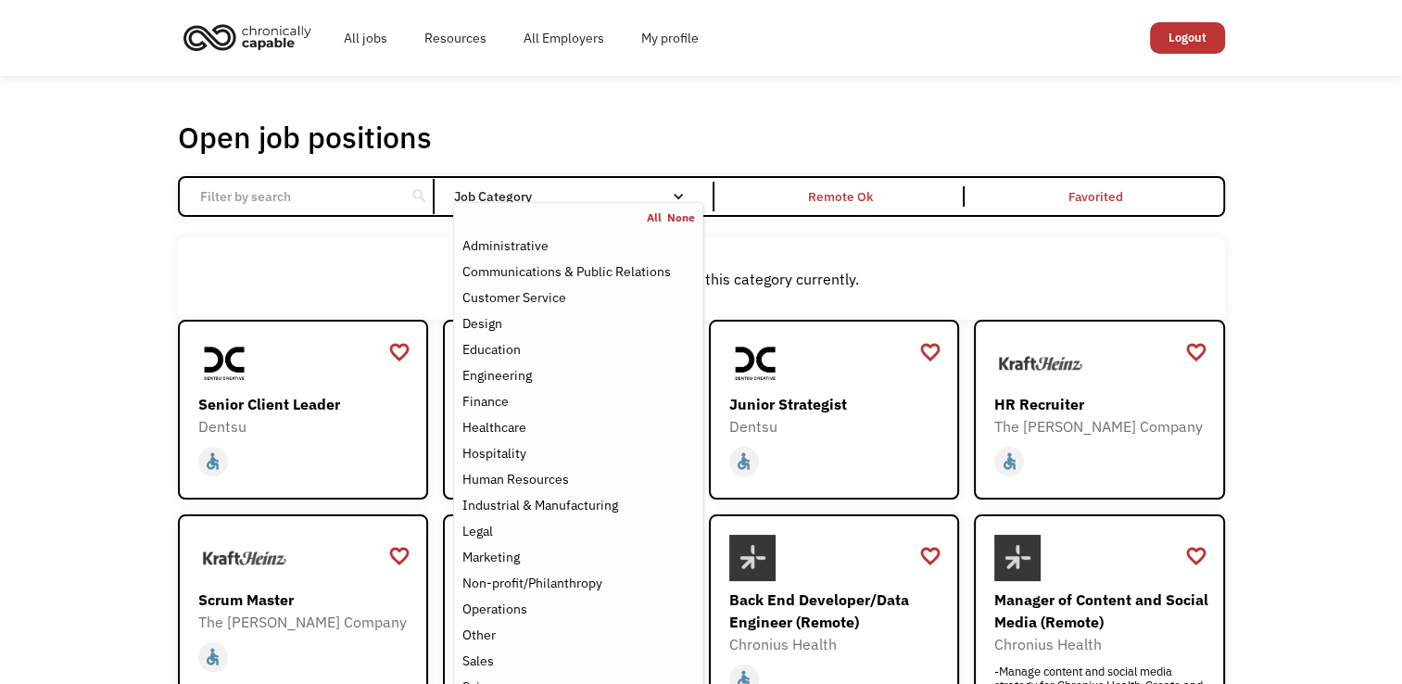
click at [682, 195] on div "Email Form" at bounding box center [678, 196] width 13 height 13
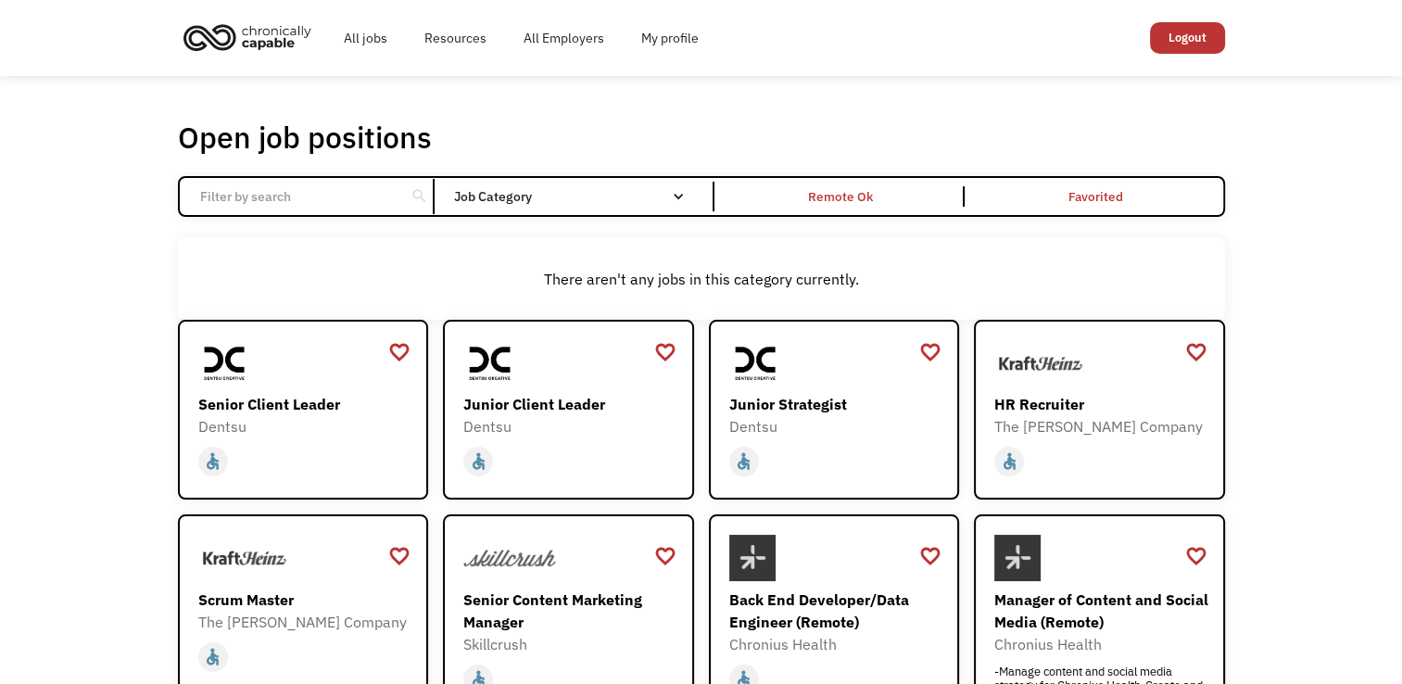
click at [682, 195] on div "Email Form" at bounding box center [678, 196] width 13 height 13
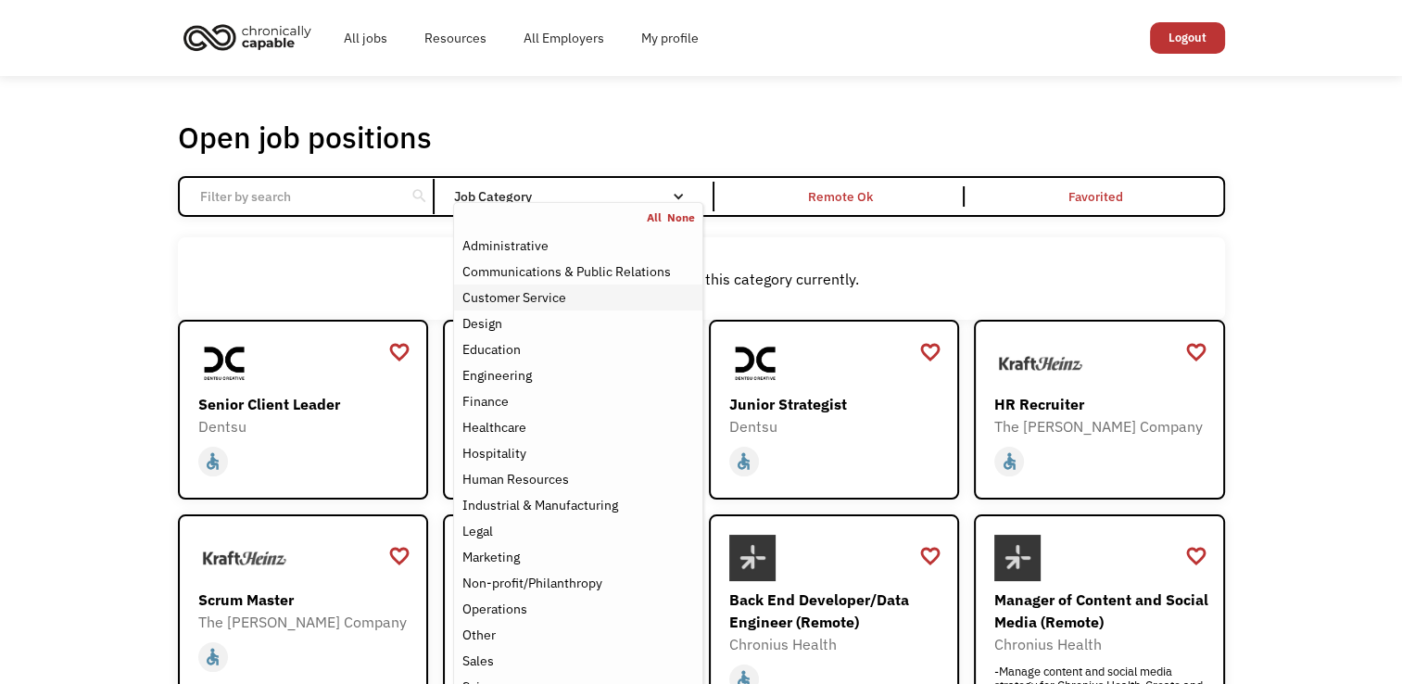
click at [580, 294] on div "Customer Service" at bounding box center [577, 297] width 233 height 22
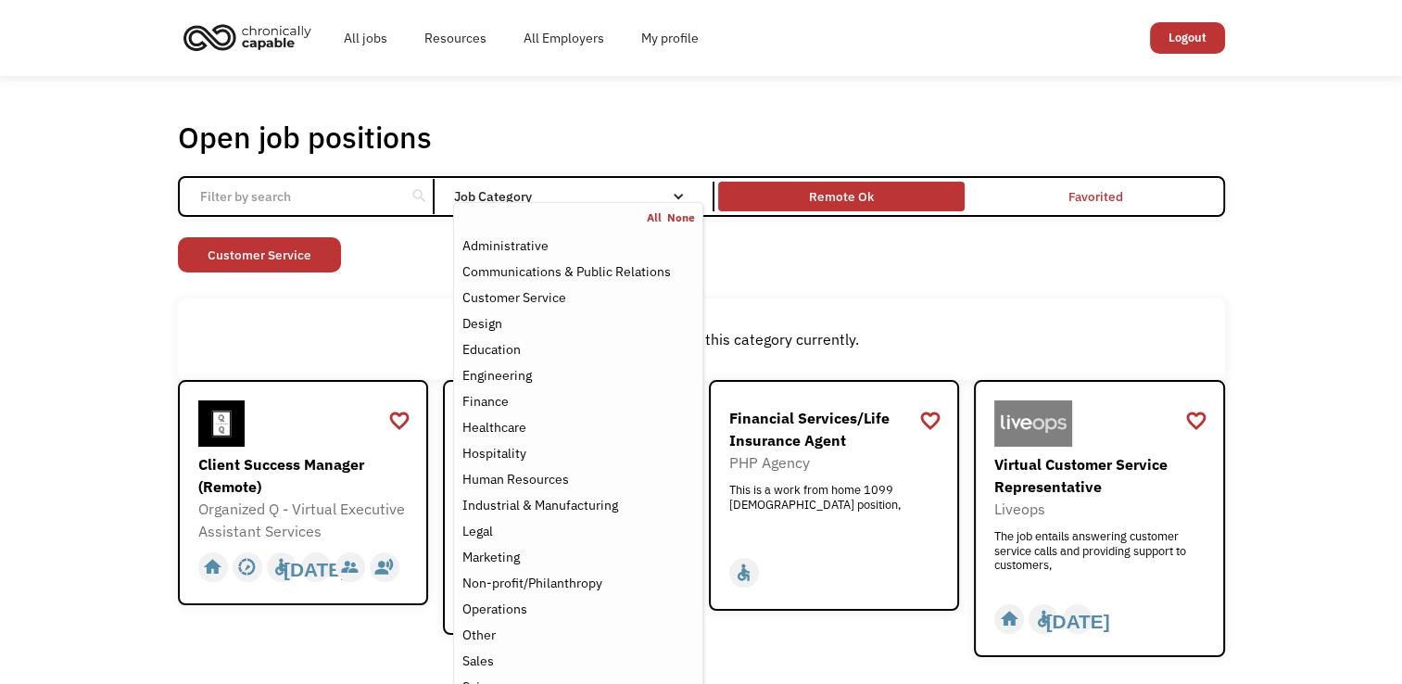
click at [854, 193] on div "Remote Ok" at bounding box center [841, 196] width 65 height 22
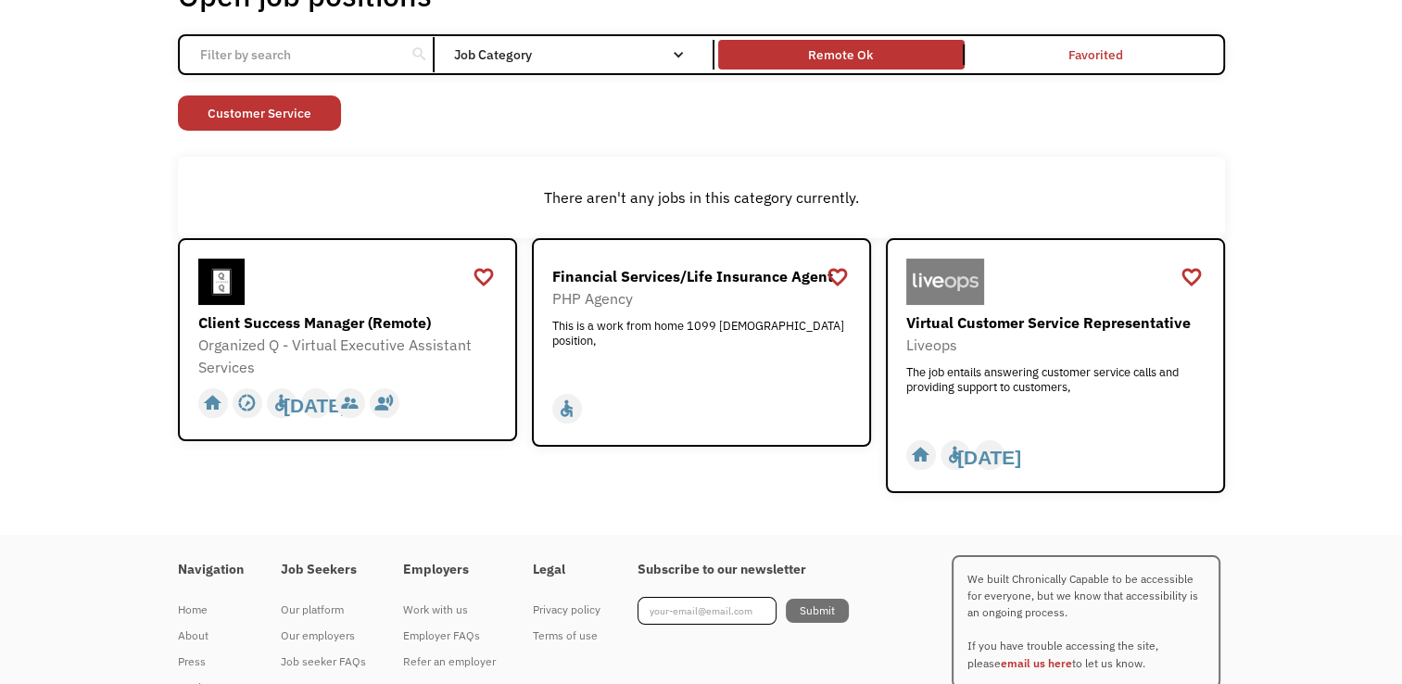
scroll to position [145, 0]
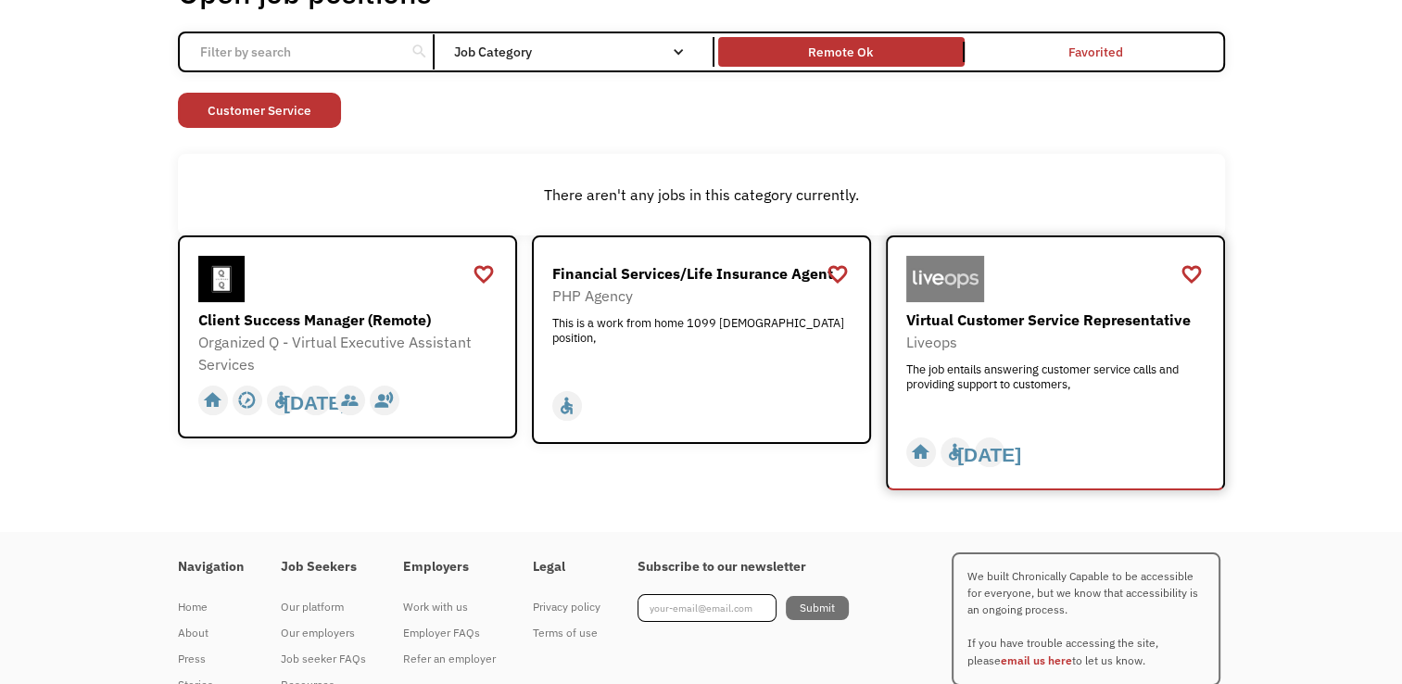
click at [1040, 316] on div "Virtual Customer Service Representative" at bounding box center [1057, 320] width 303 height 22
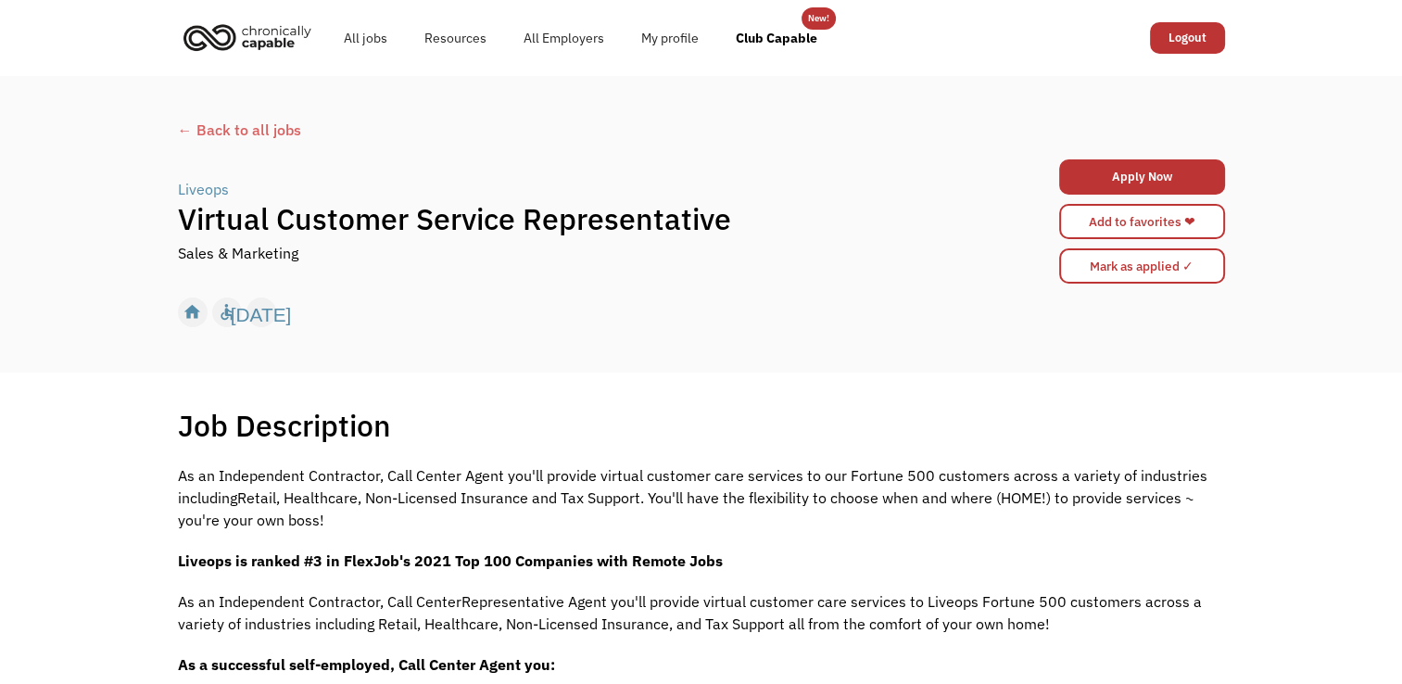
click at [221, 135] on div "← Back to all jobs" at bounding box center [701, 130] width 1047 height 22
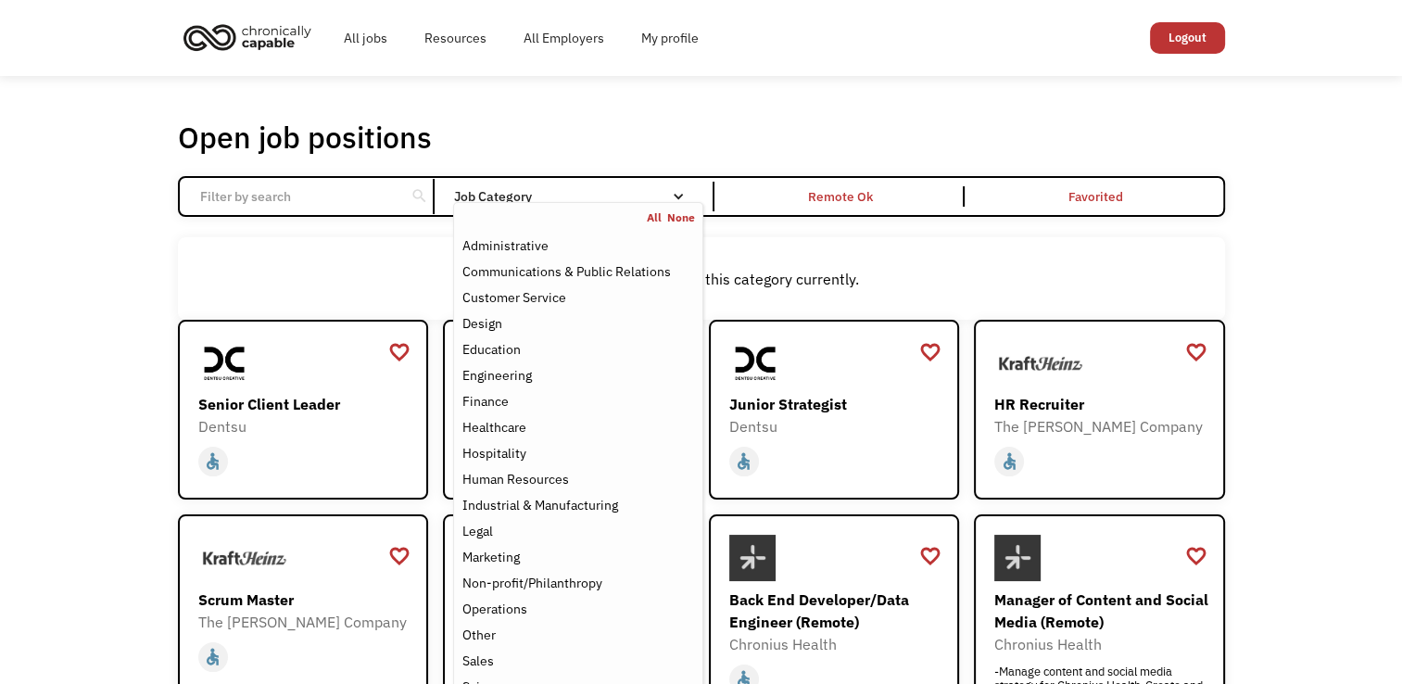
click at [690, 195] on div "Job Category" at bounding box center [577, 196] width 249 height 13
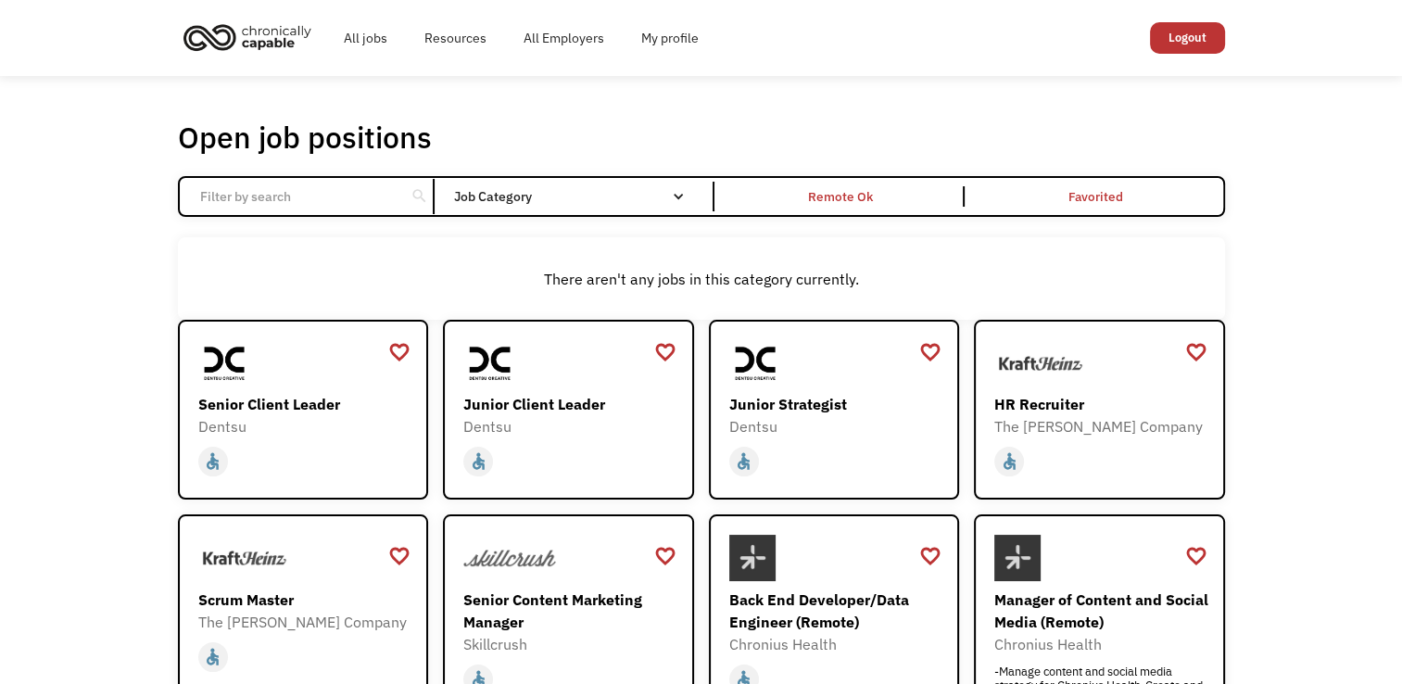
click at [679, 195] on div "Email Form" at bounding box center [678, 196] width 13 height 13
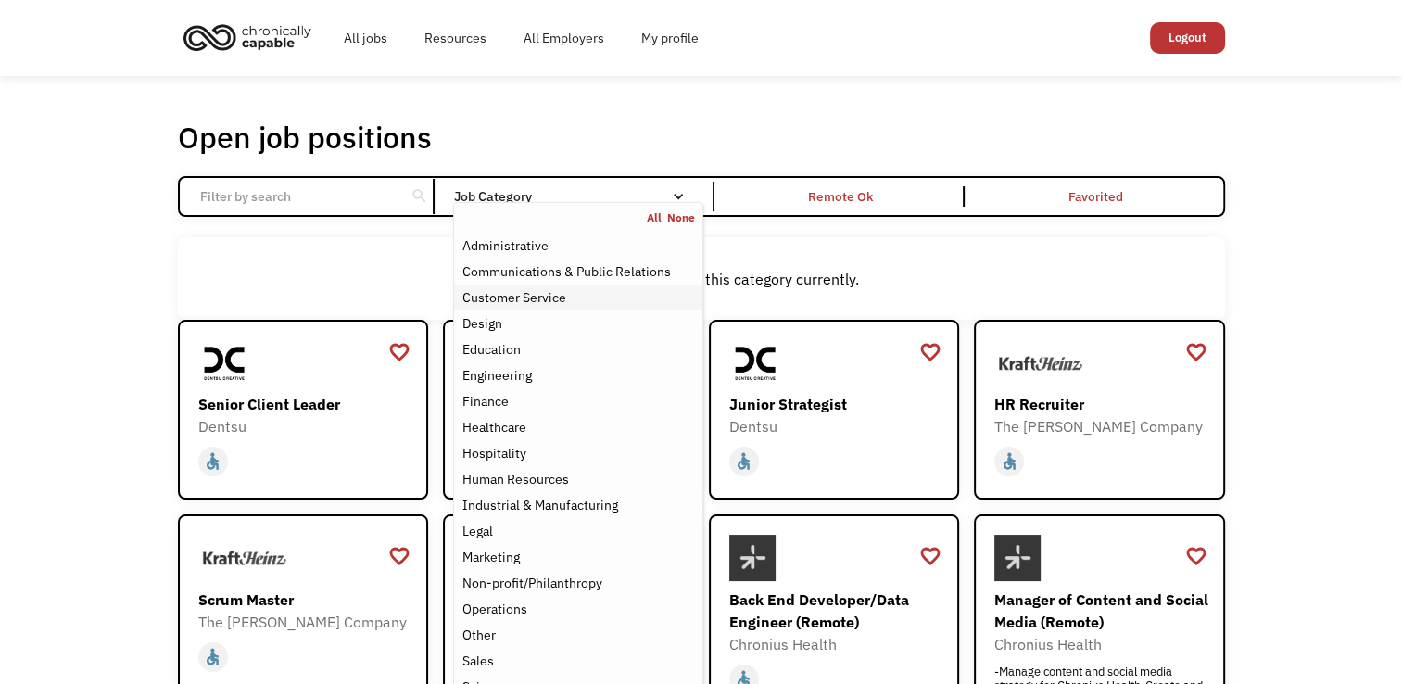
click at [608, 306] on div "Customer Service" at bounding box center [577, 297] width 233 height 22
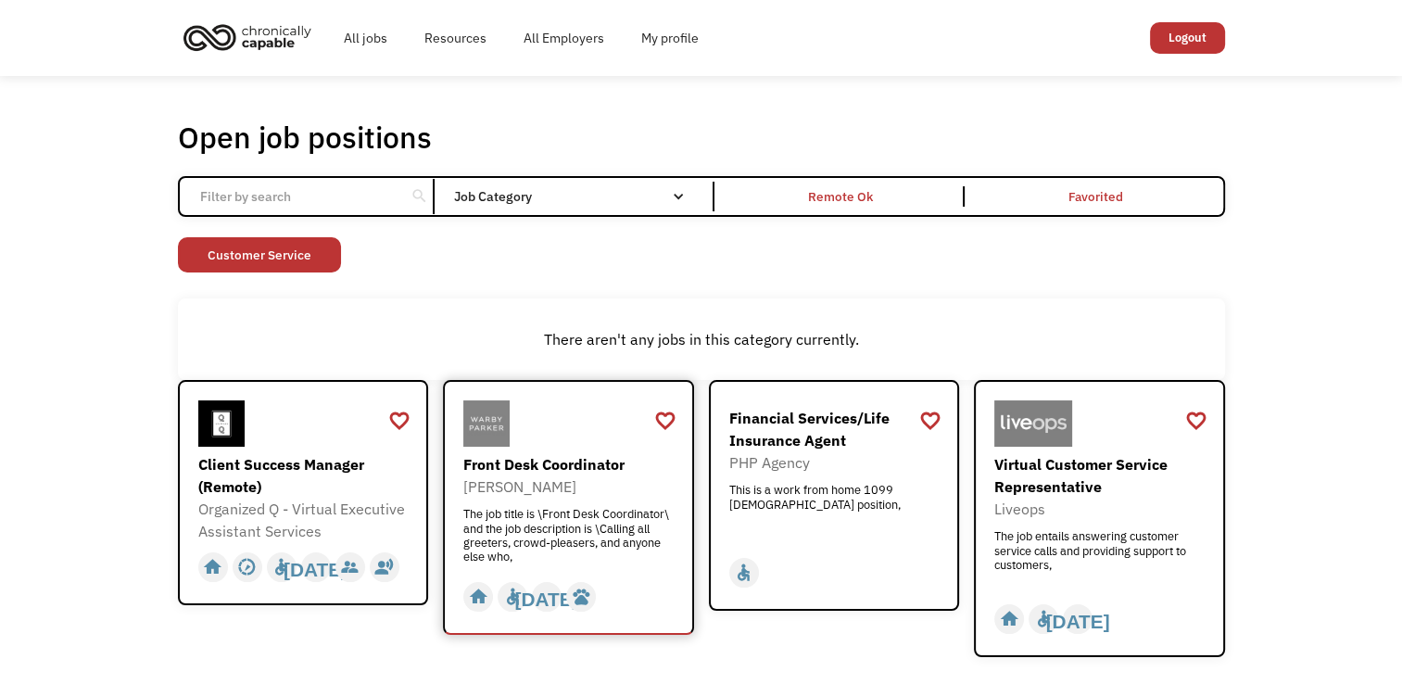
click at [537, 460] on div "Front Desk Coordinator" at bounding box center [570, 464] width 215 height 22
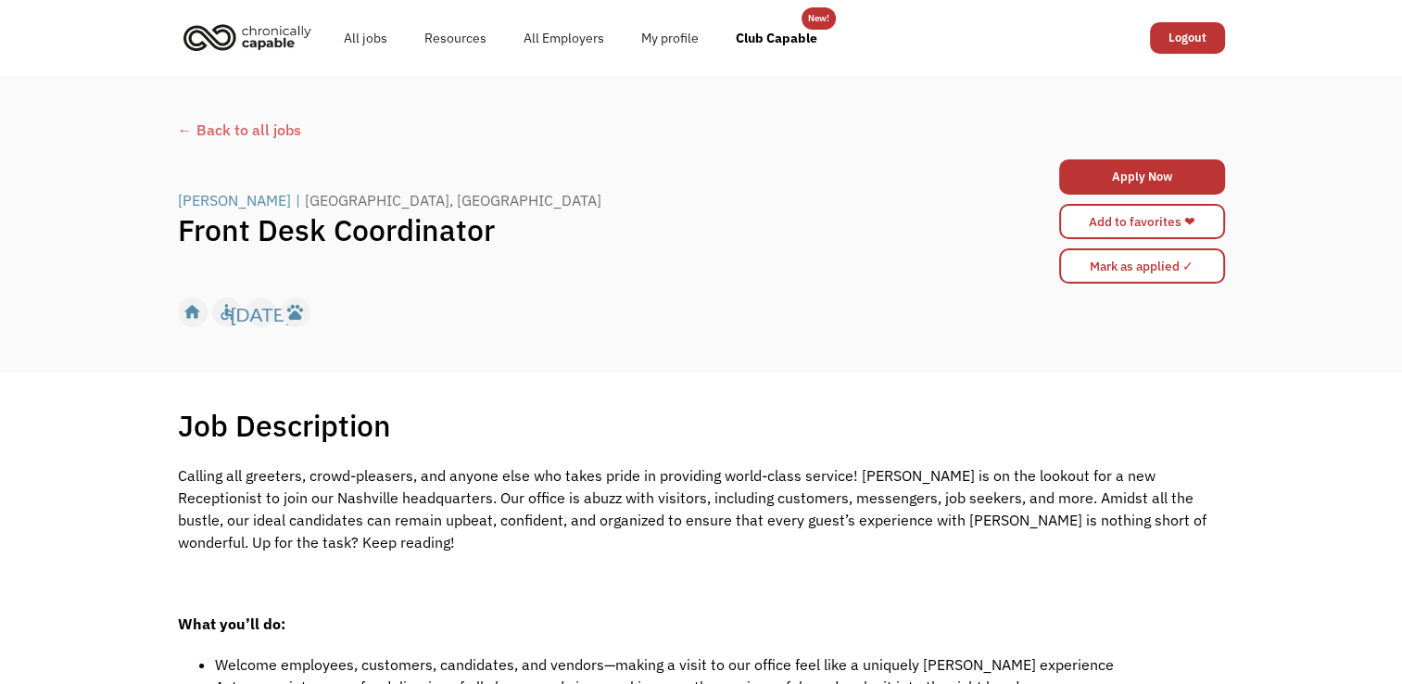
click at [219, 31] on img "home" at bounding box center [247, 37] width 139 height 41
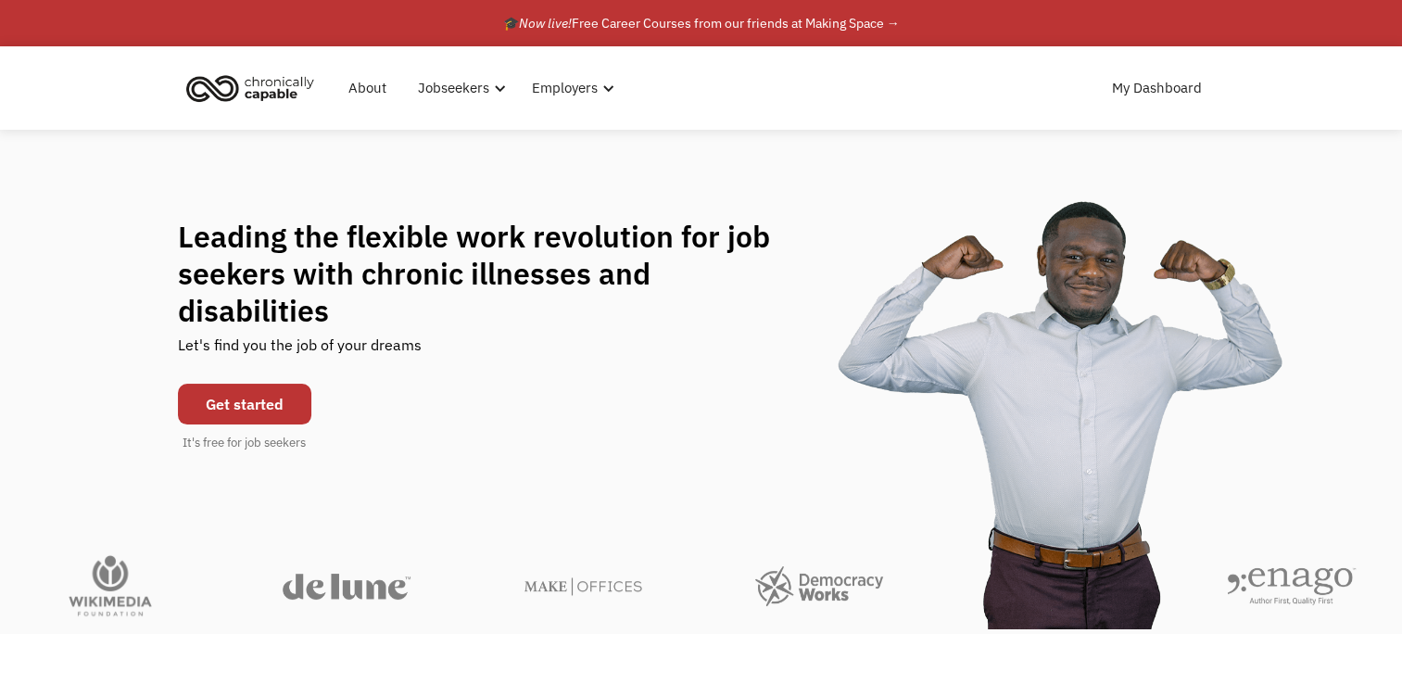
click at [251, 384] on link "Get started" at bounding box center [244, 404] width 133 height 41
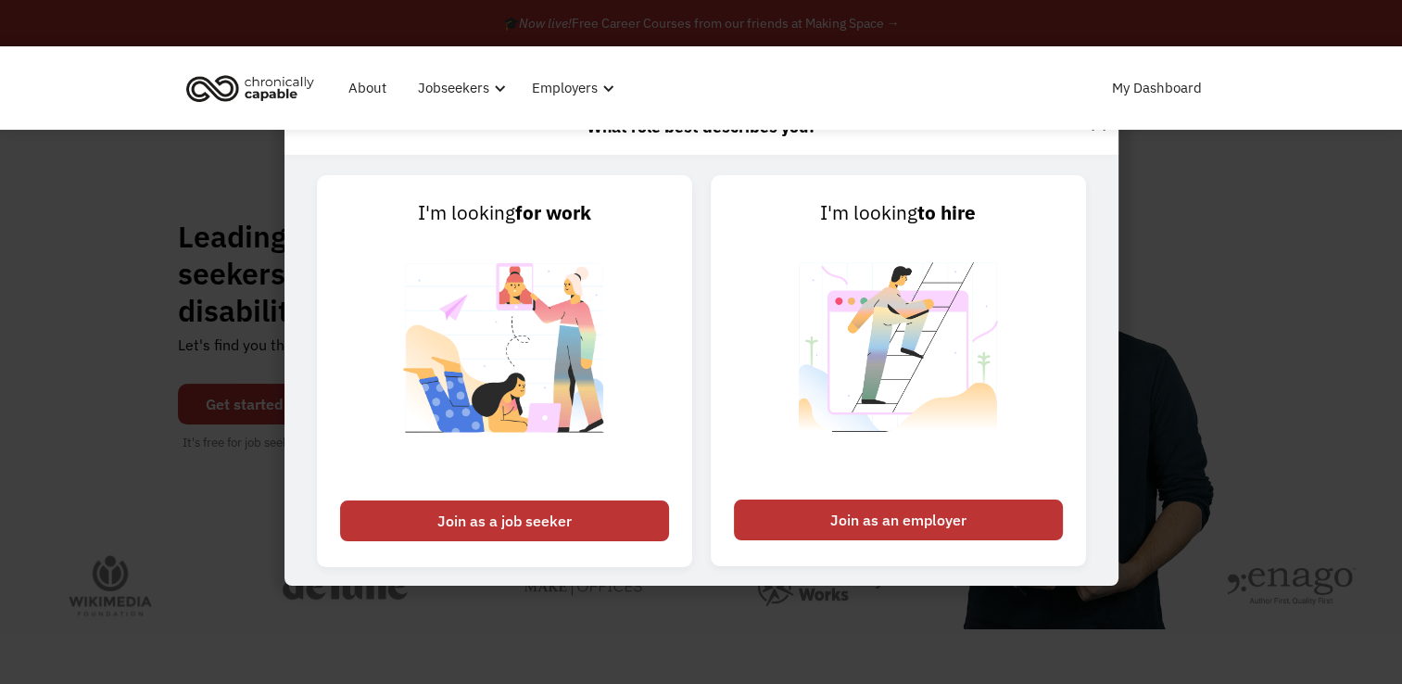
click at [1105, 120] on div "About Jobseekers info About our platform Our services verified_user Our employe…" at bounding box center [701, 87] width 1041 height 83
click at [1101, 124] on div "About Jobseekers info About our platform Our services verified_user Our employe…" at bounding box center [701, 87] width 1041 height 83
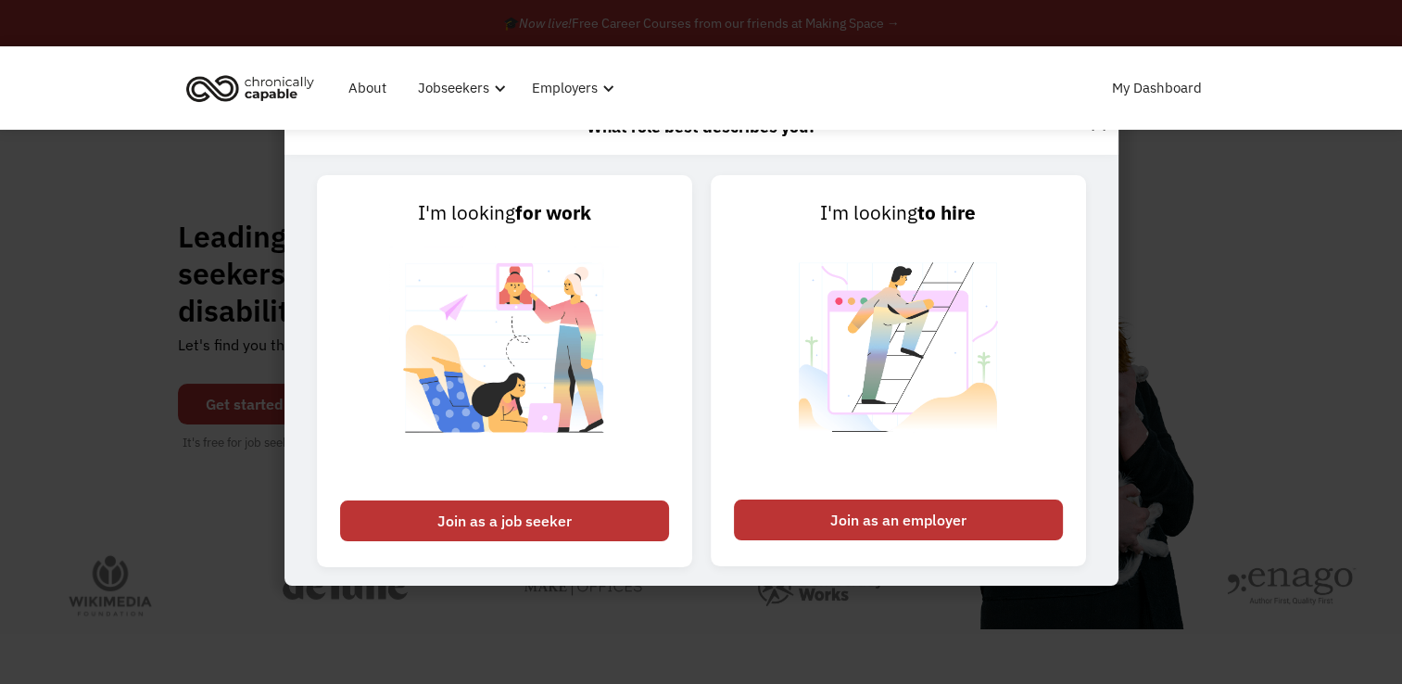
click at [1101, 124] on div "About Jobseekers info About our platform Our services verified_user Our employe…" at bounding box center [701, 87] width 1041 height 83
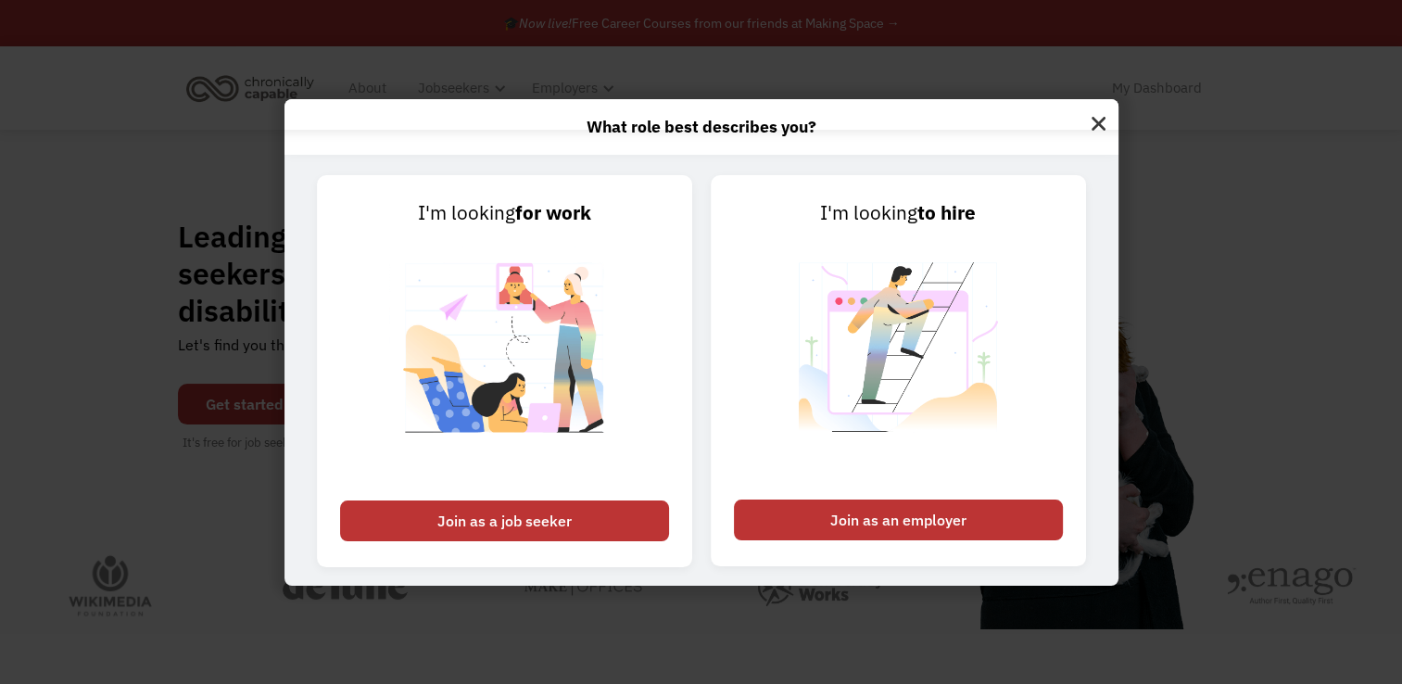
click at [1101, 134] on img at bounding box center [1098, 121] width 40 height 44
